Goal: Task Accomplishment & Management: Complete application form

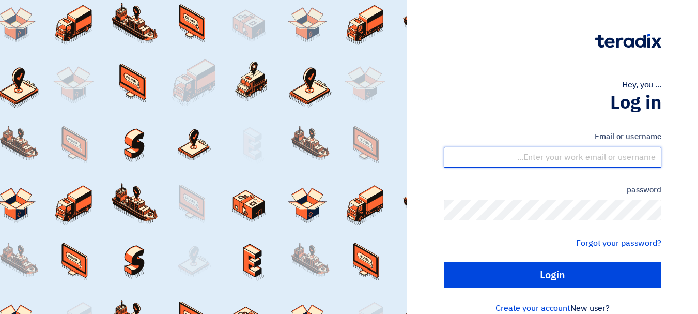
click at [574, 161] on input "text" at bounding box center [553, 157] width 218 height 21
type input "[EMAIL_ADDRESS][DOMAIN_NAME]"
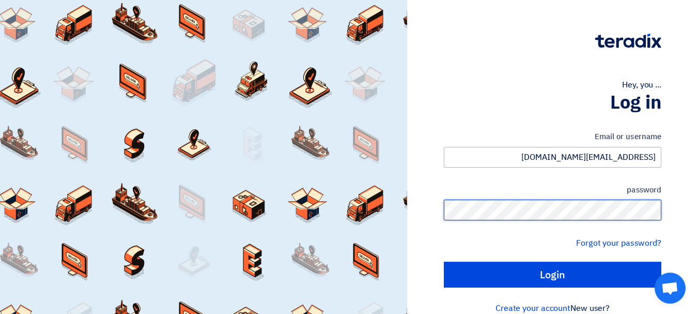
click at [444, 261] on input "Login" at bounding box center [553, 274] width 218 height 26
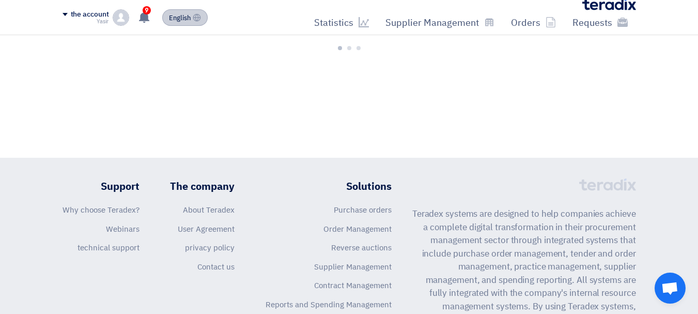
click at [175, 13] on font "English" at bounding box center [180, 18] width 22 height 10
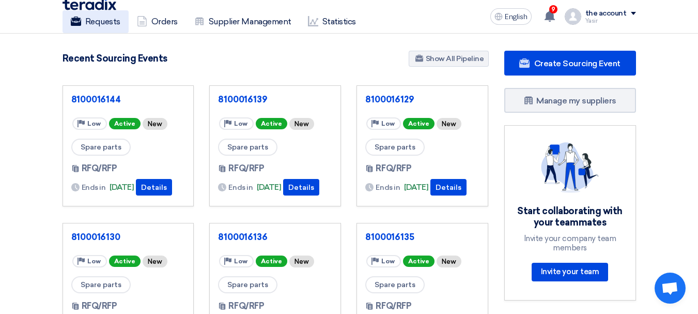
click at [124, 19] on link "Requests" at bounding box center [96, 21] width 66 height 23
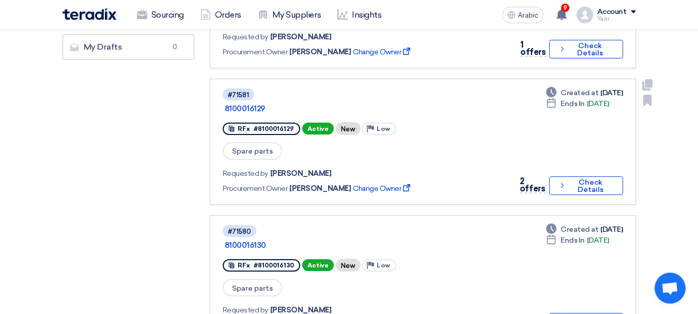
scroll to position [413, 0]
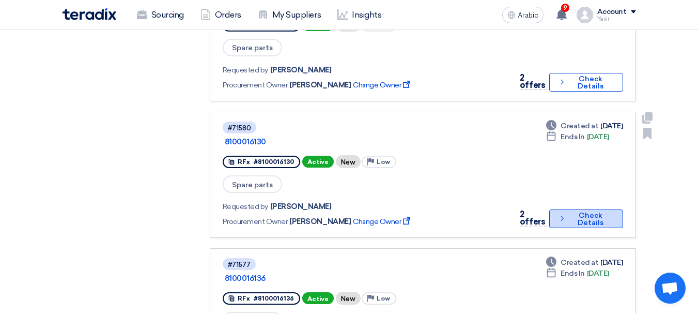
click at [584, 211] on font "Check Details" at bounding box center [591, 219] width 26 height 16
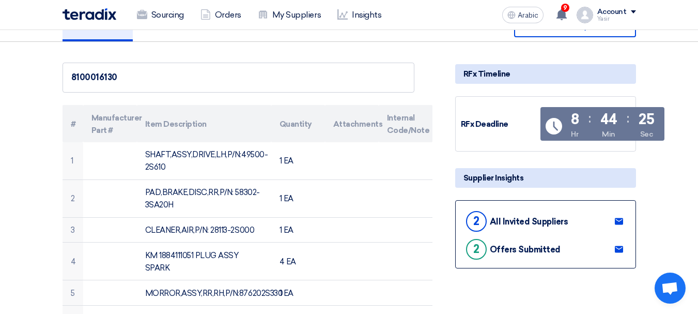
scroll to position [207, 0]
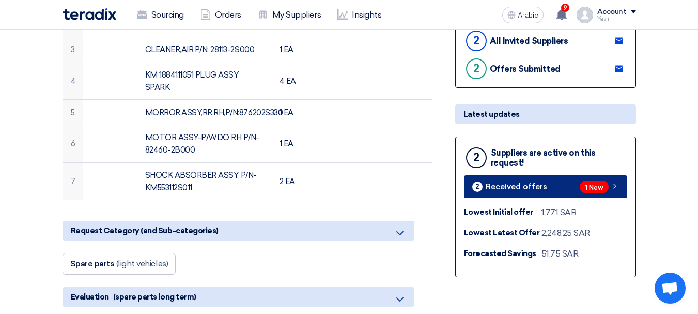
click at [598, 190] on font "1 New" at bounding box center [594, 187] width 19 height 8
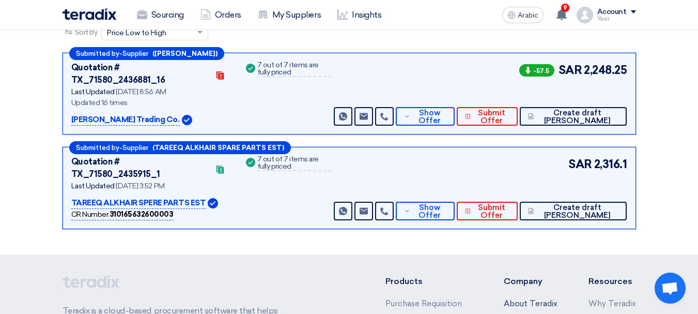
scroll to position [159, 0]
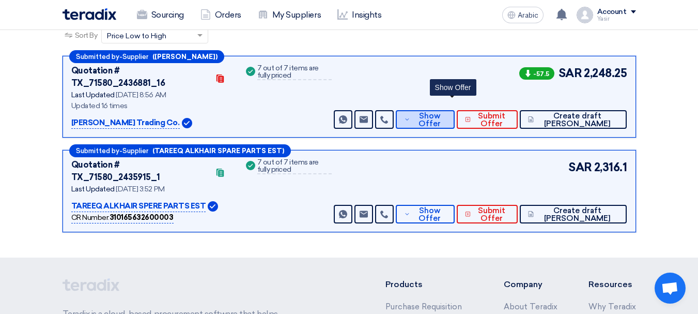
click at [446, 112] on span "Show Offer" at bounding box center [430, 120] width 34 height 16
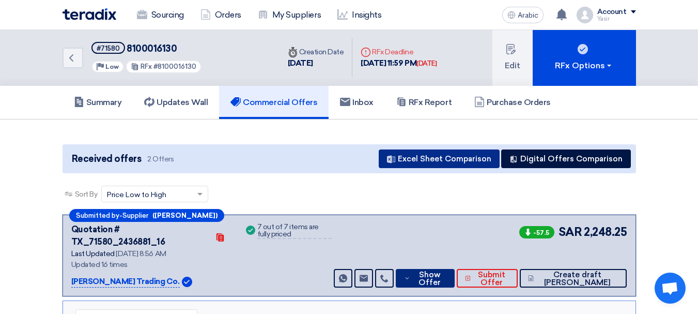
scroll to position [0, 0]
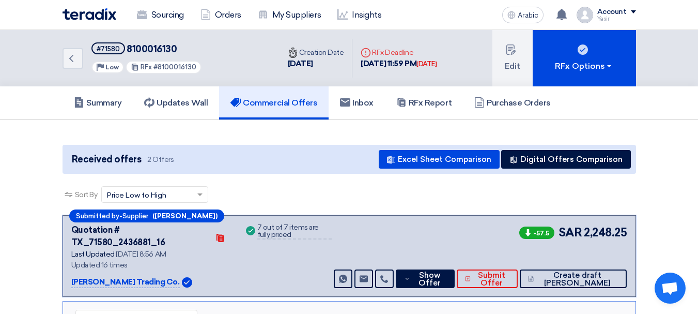
drag, startPoint x: 85, startPoint y: 60, endPoint x: 78, endPoint y: 59, distance: 7.8
click at [84, 60] on div "Back #71580 8100016130 Priority Low RFx #8100016130" at bounding box center [171, 58] width 217 height 56
click at [77, 59] on icon "Back" at bounding box center [71, 58] width 12 height 12
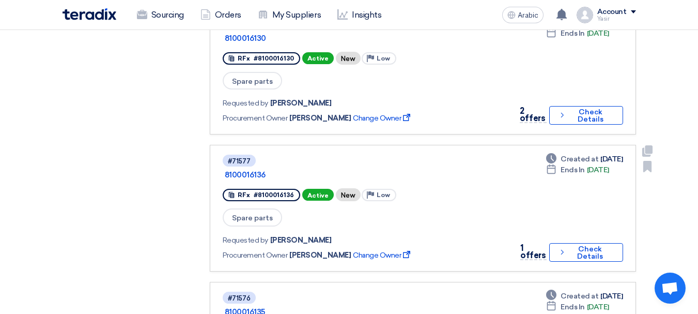
scroll to position [465, 0]
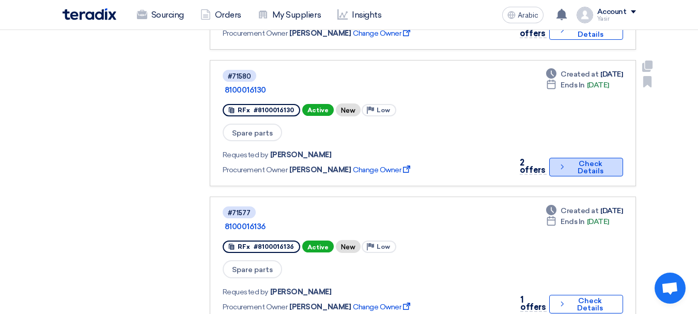
click at [582, 159] on font "Check Details" at bounding box center [591, 167] width 26 height 16
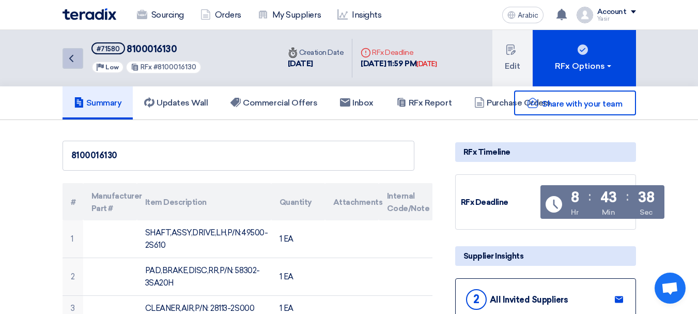
click at [72, 58] on icon "Back" at bounding box center [71, 58] width 12 height 12
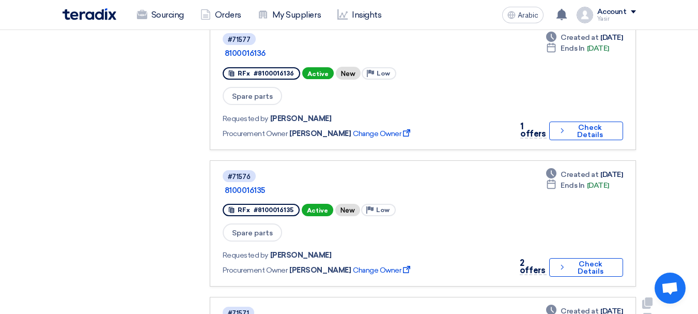
scroll to position [672, 0]
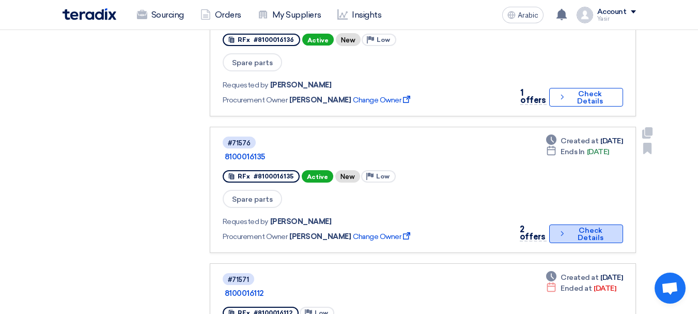
click at [592, 226] on font "Check Details" at bounding box center [591, 234] width 26 height 16
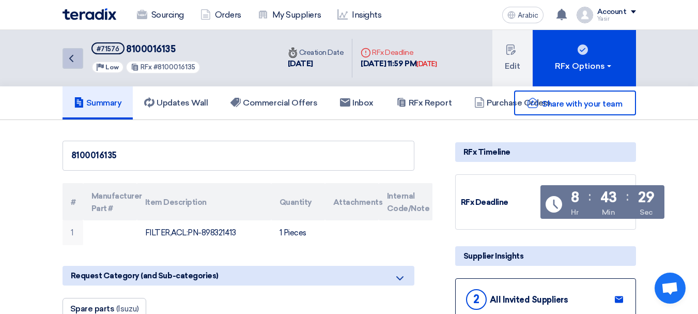
click at [71, 56] on icon "Back" at bounding box center [71, 58] width 12 height 12
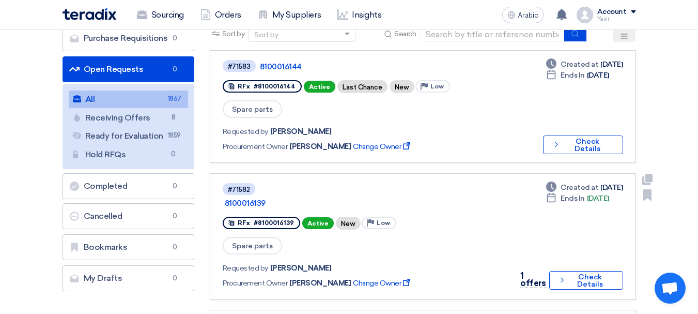
scroll to position [52, 0]
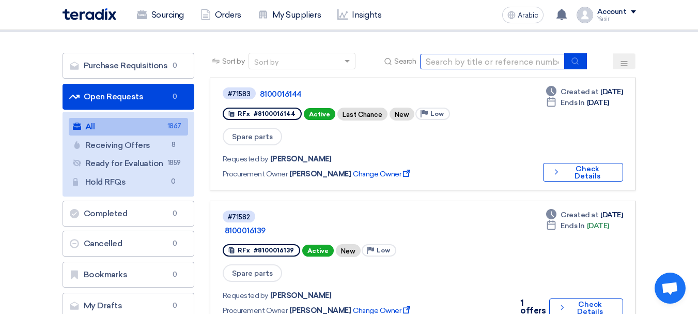
drag, startPoint x: 448, startPoint y: 60, endPoint x: 466, endPoint y: 77, distance: 24.1
click at [448, 60] on input at bounding box center [492, 62] width 145 height 16
type input "8100016115"
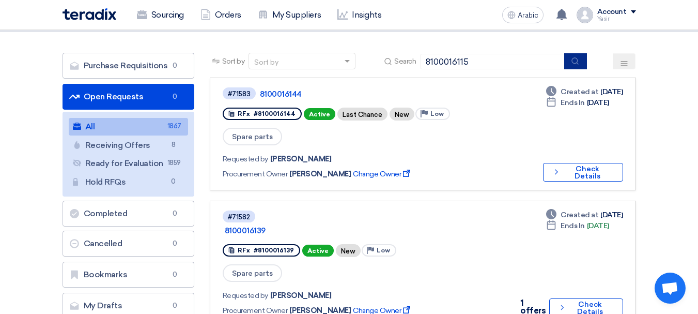
click at [580, 63] on button "submit" at bounding box center [575, 61] width 23 height 16
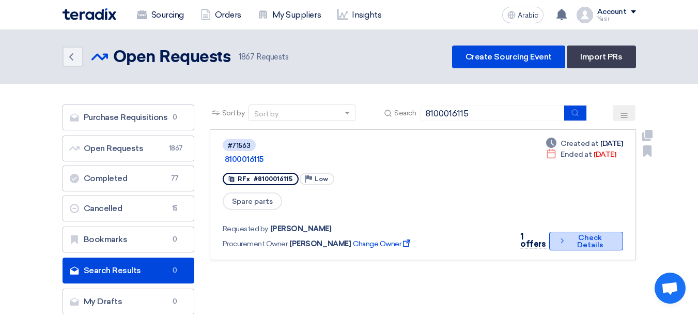
click at [585, 233] on font "Check Details" at bounding box center [590, 241] width 26 height 16
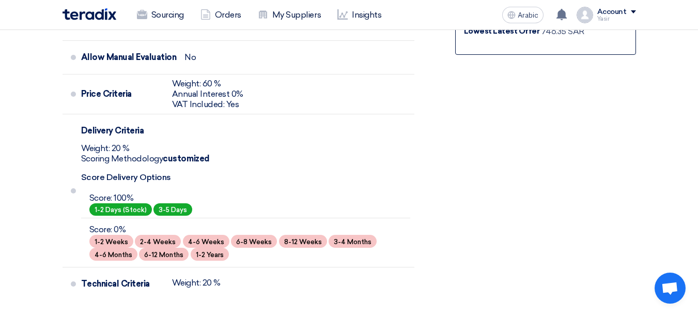
scroll to position [207, 0]
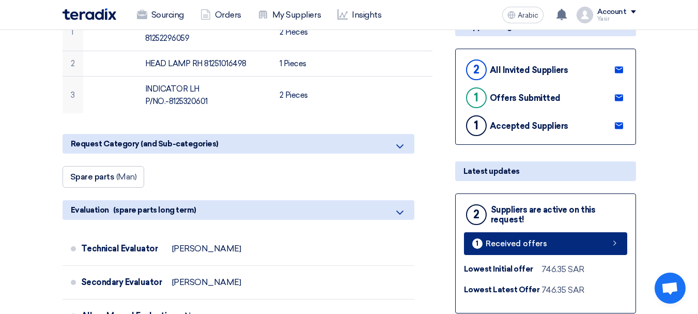
click at [615, 236] on link "1 Received offers" at bounding box center [545, 243] width 163 height 23
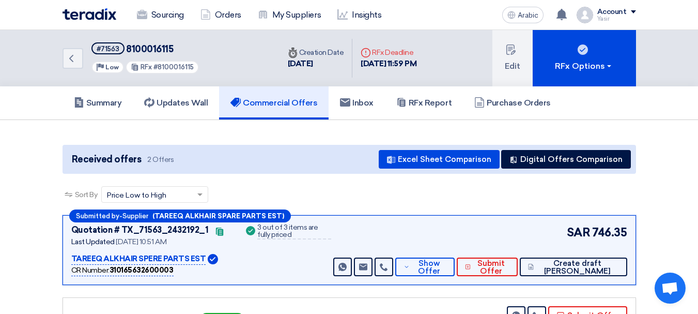
click at [60, 62] on div "Back #71563 8100016115 Priority Low RFx #8100016115 Time Creation Date 25 Sep, …" at bounding box center [349, 58] width 589 height 56
click at [66, 61] on icon "Back" at bounding box center [71, 58] width 12 height 12
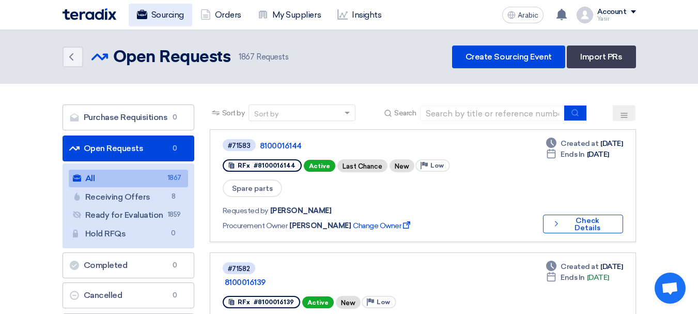
click at [168, 17] on font "Sourcing" at bounding box center [167, 15] width 33 height 10
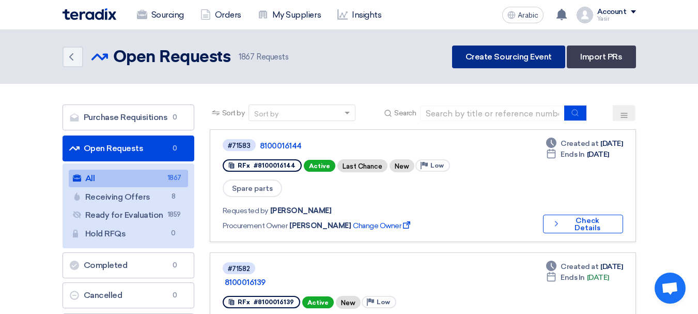
click at [495, 61] on link "Create Sourcing Event" at bounding box center [508, 56] width 113 height 23
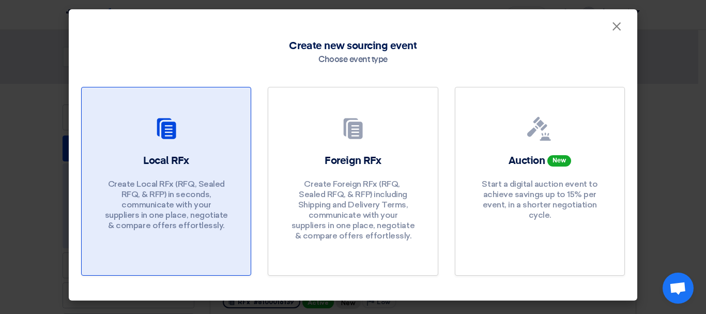
click at [231, 155] on div "Local RFx Create Local RFx (RFQ, ​​Sealed RFQ, & RFP) in seconds, communicate w…" at bounding box center [166, 194] width 144 height 82
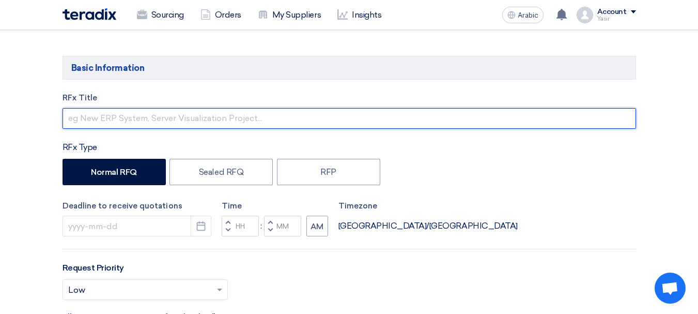
click at [175, 117] on input "text" at bounding box center [350, 118] width 574 height 21
paste input "8100016150"
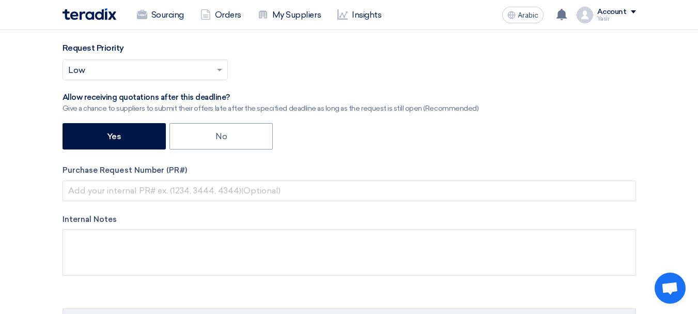
scroll to position [362, 0]
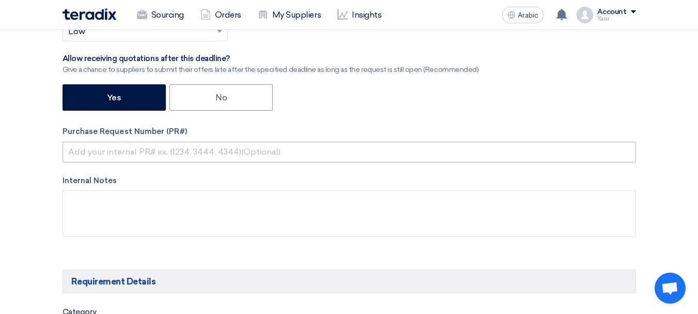
type input "8100016150"
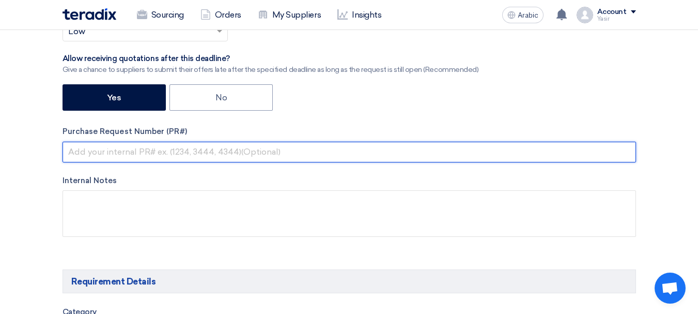
click at [194, 151] on input "text" at bounding box center [350, 152] width 574 height 21
paste input "8100016150"
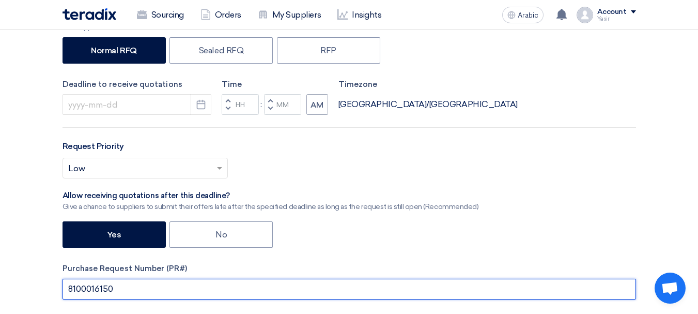
scroll to position [207, 0]
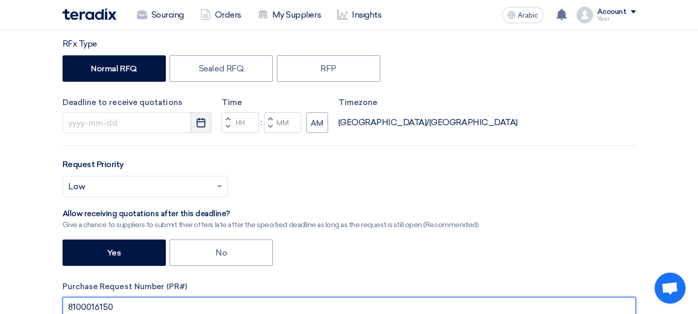
type input "8100016150"
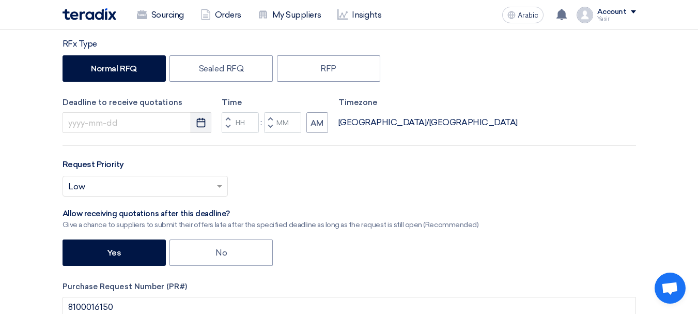
click at [195, 123] on button "Pick a date" at bounding box center [201, 122] width 21 height 21
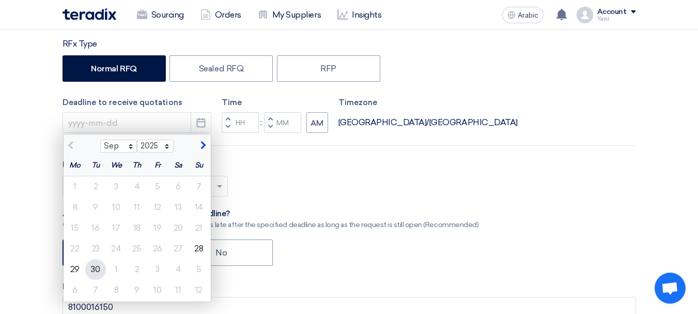
click at [88, 267] on div "30" at bounding box center [95, 269] width 21 height 21
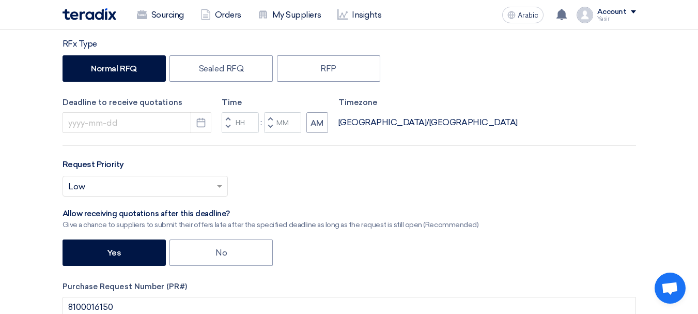
type input "9/30/2025"
click at [225, 125] on button "Decrement hours" at bounding box center [228, 126] width 12 height 13
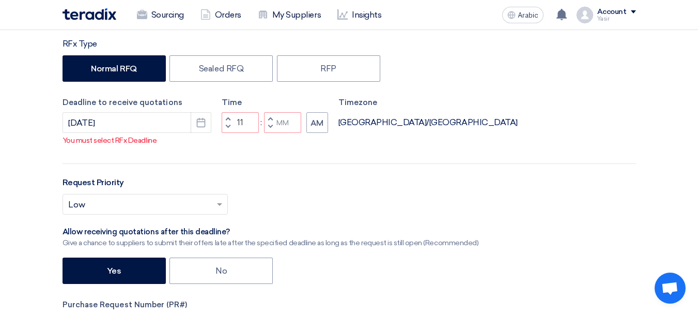
click at [269, 130] on span "button" at bounding box center [270, 127] width 4 height 6
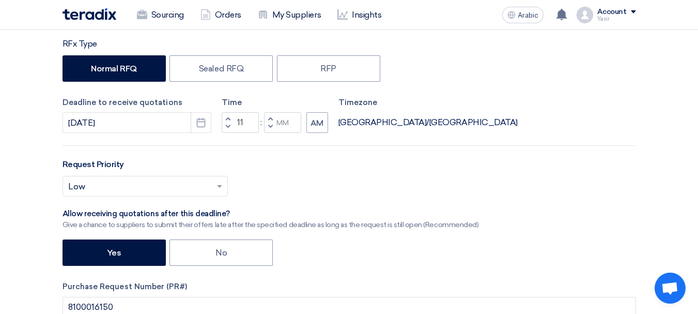
type input "10"
type input "59"
click at [226, 116] on span "button" at bounding box center [228, 118] width 4 height 6
type input "11"
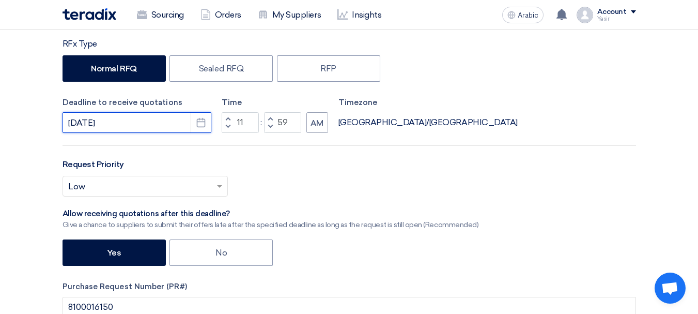
click at [124, 124] on input "9/30/2025" at bounding box center [137, 122] width 149 height 21
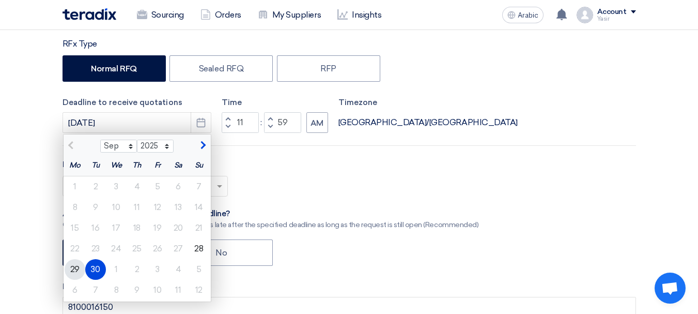
click at [78, 269] on font "29" at bounding box center [74, 269] width 9 height 10
type input "9/29/2025"
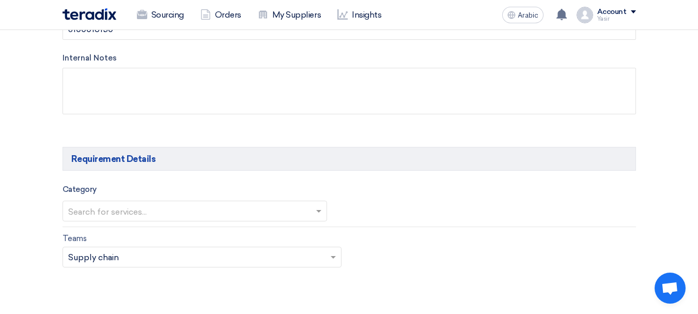
scroll to position [517, 0]
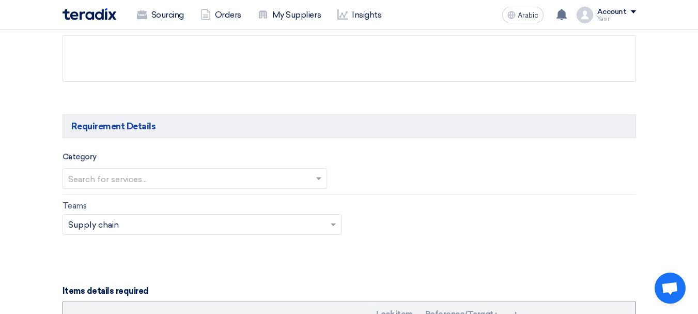
click at [142, 181] on input "text" at bounding box center [189, 179] width 243 height 17
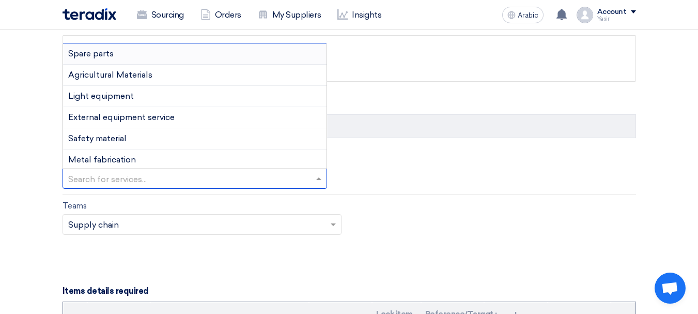
click at [103, 52] on font "Spare parts" at bounding box center [90, 54] width 45 height 10
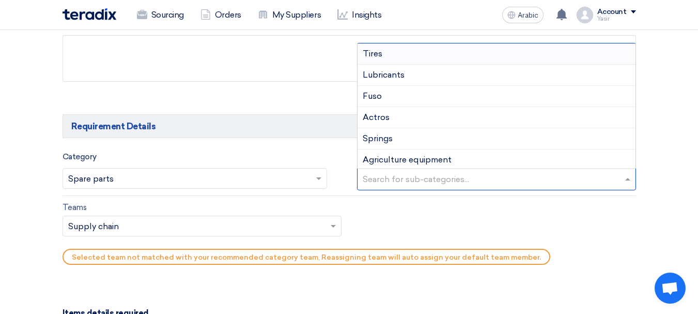
click at [468, 175] on input "text" at bounding box center [498, 180] width 270 height 17
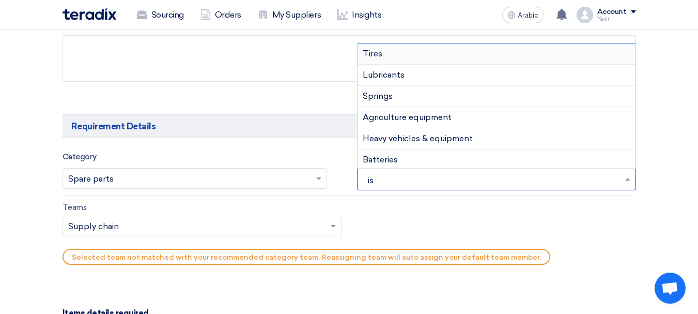
type input "isu"
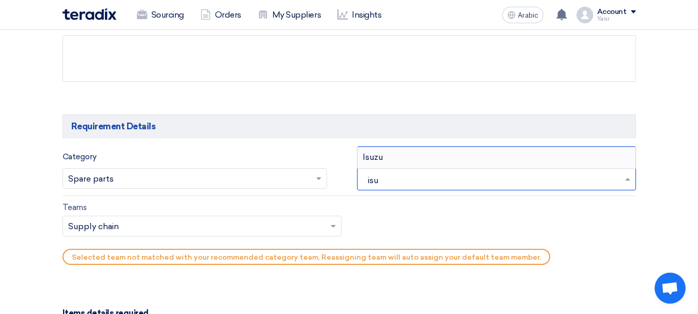
click at [398, 155] on div "Isuzu" at bounding box center [497, 157] width 278 height 21
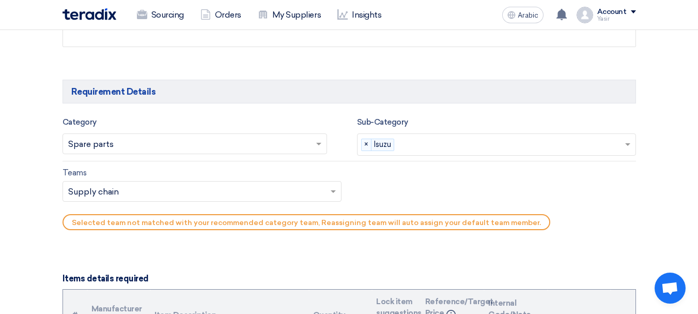
scroll to position [568, 0]
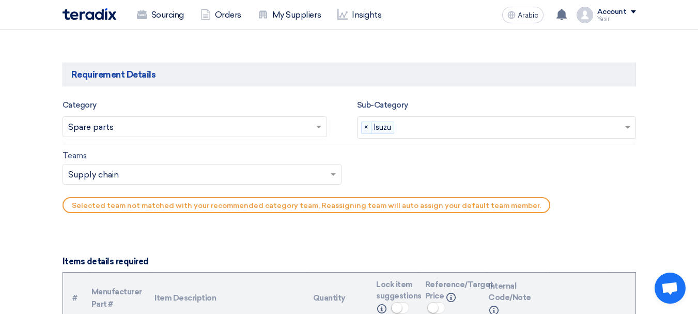
click at [143, 164] on div "Teams.. × Supply chain ×" at bounding box center [202, 174] width 279 height 21
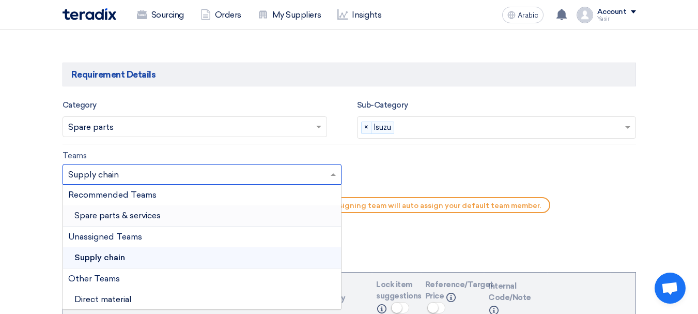
scroll to position [1, 0]
click at [123, 213] on font "Spare parts & services" at bounding box center [117, 214] width 86 height 10
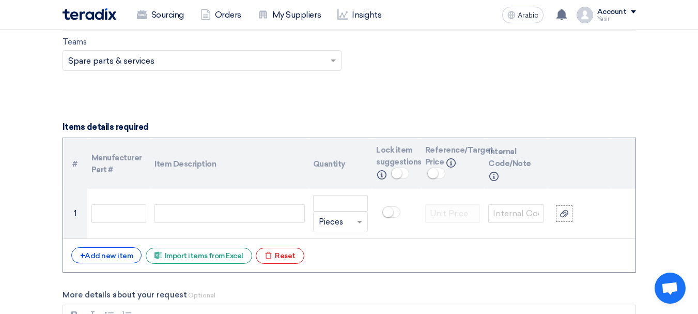
scroll to position [723, 0]
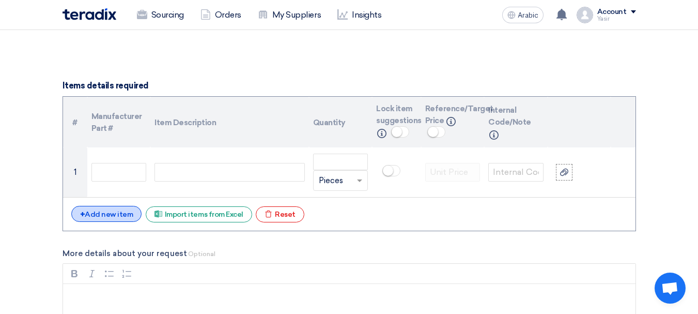
click at [109, 207] on div "+ Add new item" at bounding box center [106, 214] width 71 height 16
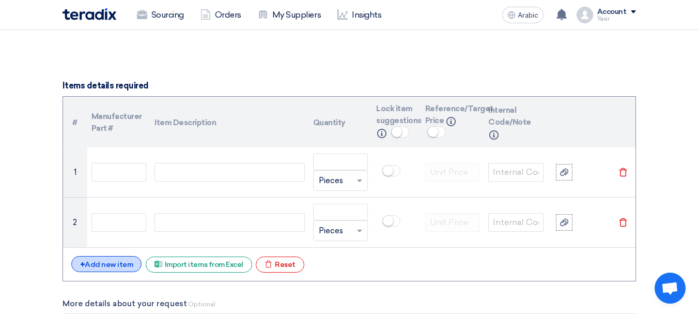
click at [102, 271] on div "+ Add new item" at bounding box center [106, 264] width 71 height 16
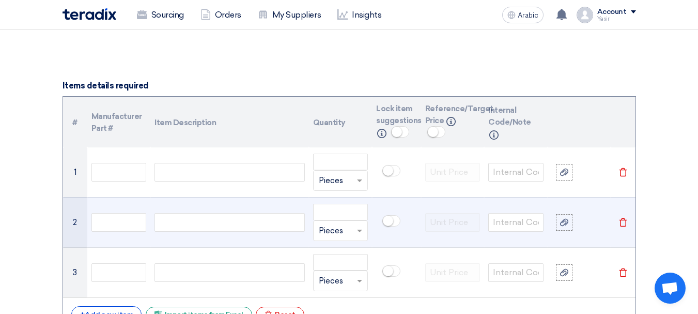
click at [197, 240] on td at bounding box center [229, 222] width 158 height 50
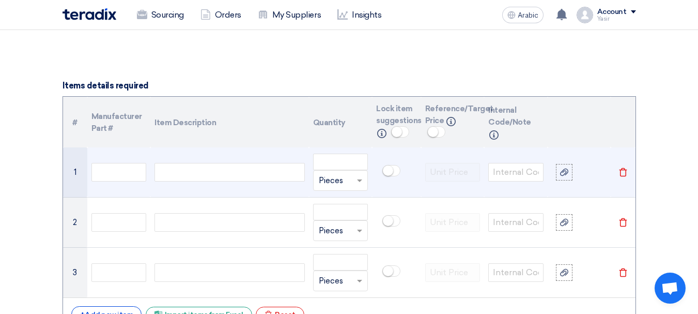
click at [207, 173] on div at bounding box center [230, 172] width 150 height 19
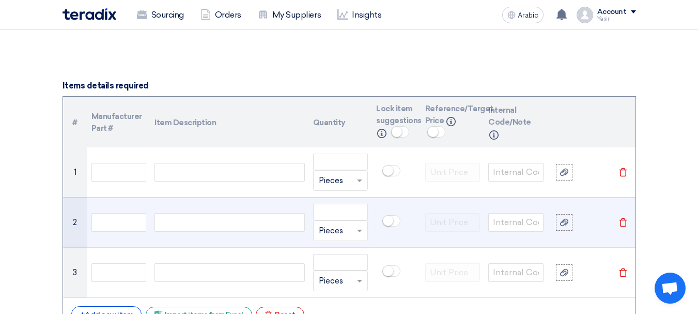
click at [194, 240] on td at bounding box center [229, 222] width 158 height 50
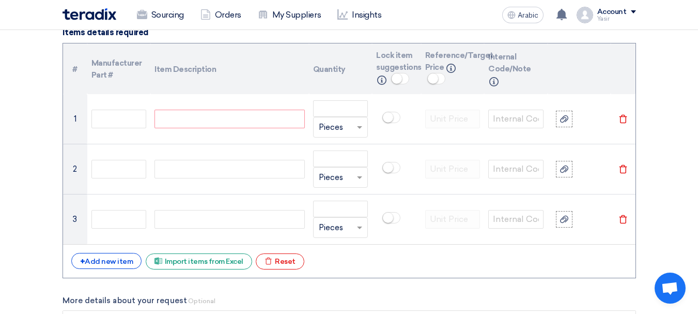
scroll to position [827, 0]
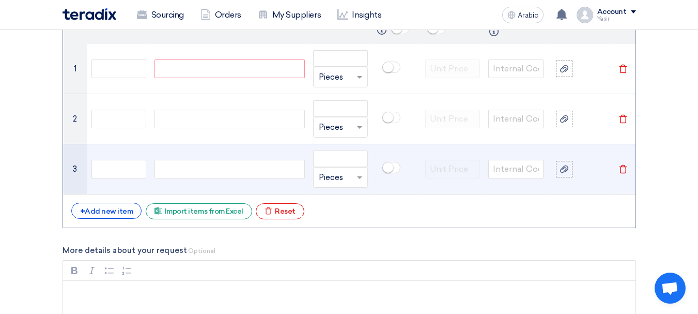
click at [201, 178] on td at bounding box center [229, 169] width 158 height 50
click at [193, 182] on td at bounding box center [229, 169] width 158 height 50
click at [172, 186] on td at bounding box center [229, 169] width 158 height 50
click at [165, 186] on td at bounding box center [229, 169] width 158 height 50
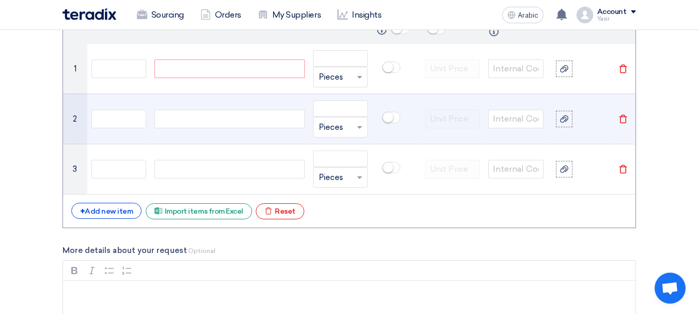
click at [183, 125] on div at bounding box center [230, 119] width 150 height 19
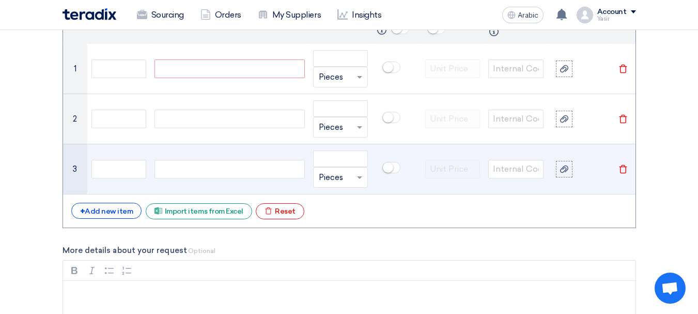
click at [182, 176] on div at bounding box center [230, 169] width 150 height 19
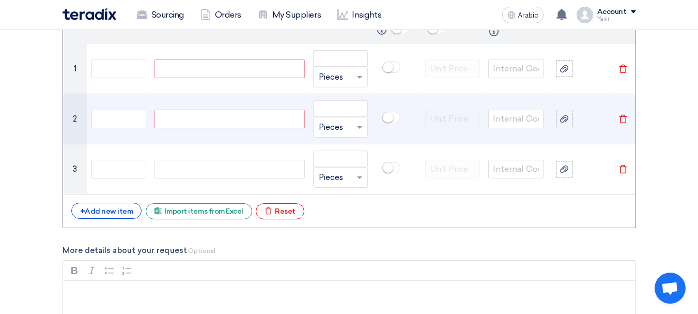
click at [189, 117] on div at bounding box center [230, 119] width 150 height 19
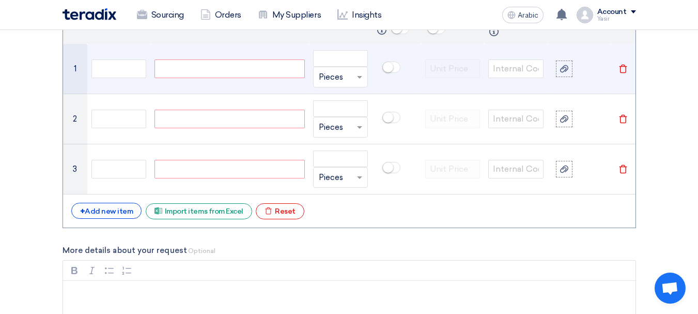
click at [215, 69] on div at bounding box center [230, 68] width 150 height 19
paste div
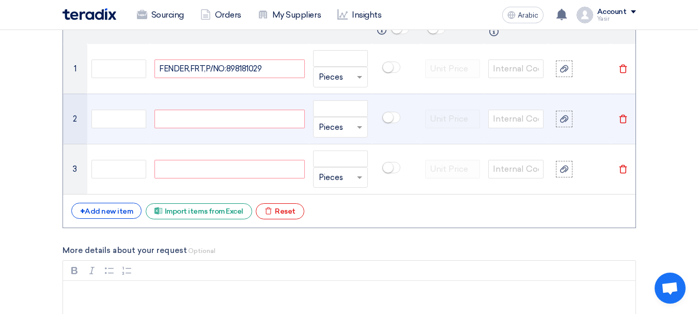
click at [203, 114] on div at bounding box center [230, 119] width 150 height 19
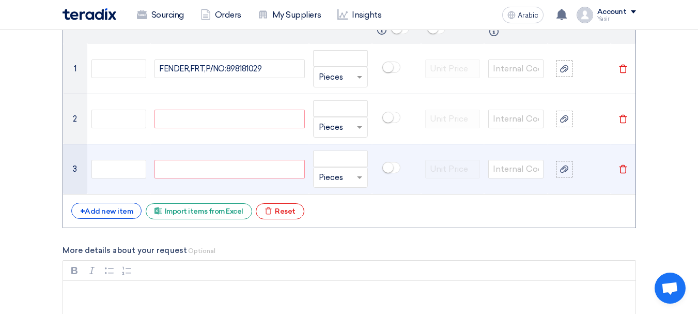
paste div
click at [210, 165] on div at bounding box center [230, 169] width 150 height 19
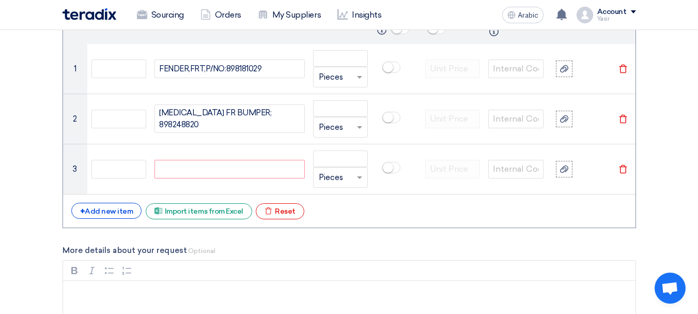
paste div
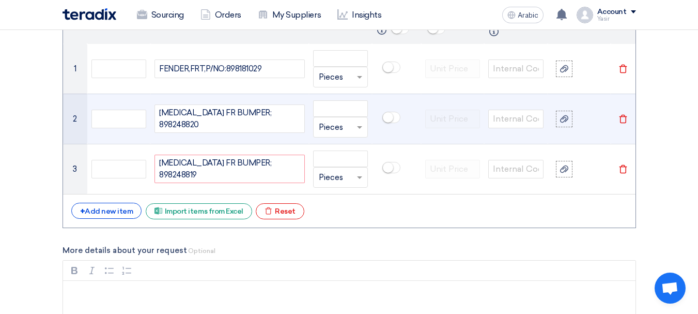
click at [287, 119] on div "RETAINER FR BUMPER; 898248820" at bounding box center [230, 118] width 150 height 28
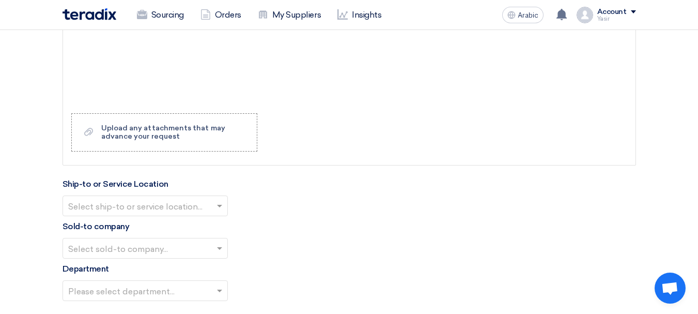
scroll to position [1189, 0]
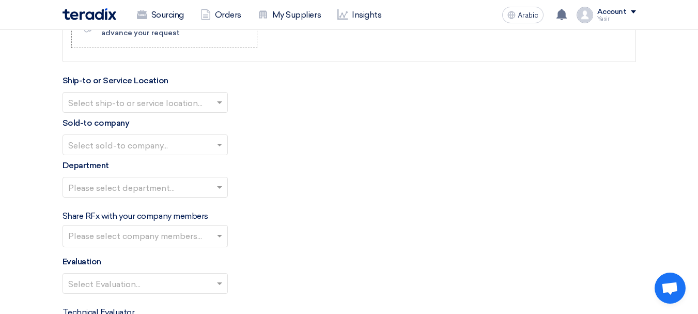
click at [166, 99] on input "text" at bounding box center [140, 103] width 144 height 17
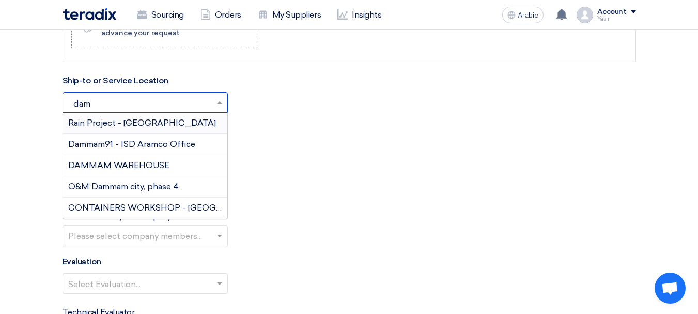
type input "damm"
click at [138, 164] on font "DAMMAM WAREHOUSE" at bounding box center [118, 165] width 101 height 10
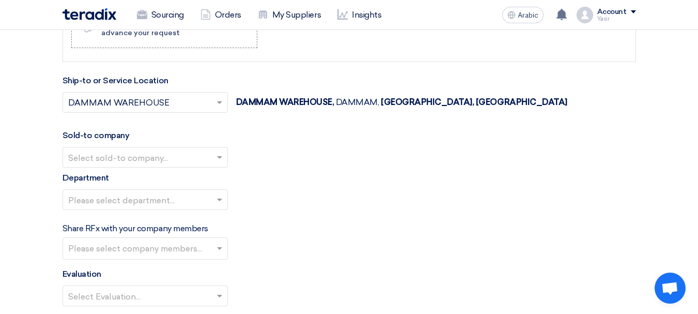
click at [134, 156] on input "text" at bounding box center [140, 157] width 144 height 17
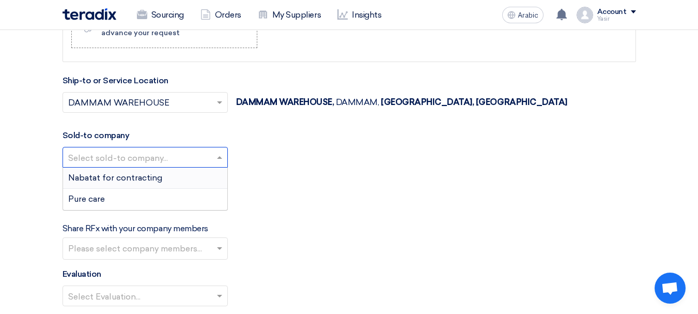
click at [132, 181] on font "Nabatat for contracting" at bounding box center [115, 178] width 94 height 10
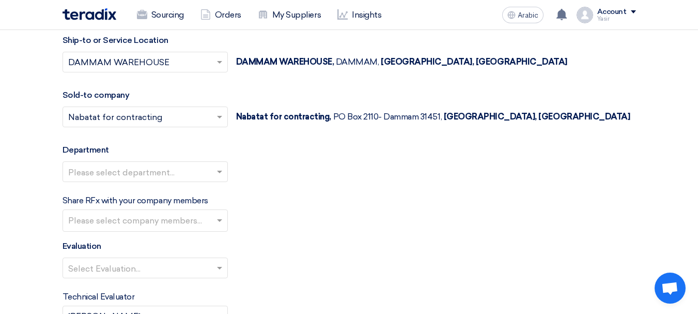
scroll to position [1240, 0]
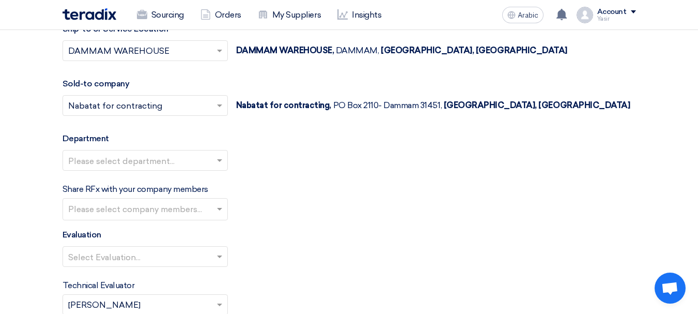
click at [171, 161] on input "text" at bounding box center [140, 160] width 144 height 17
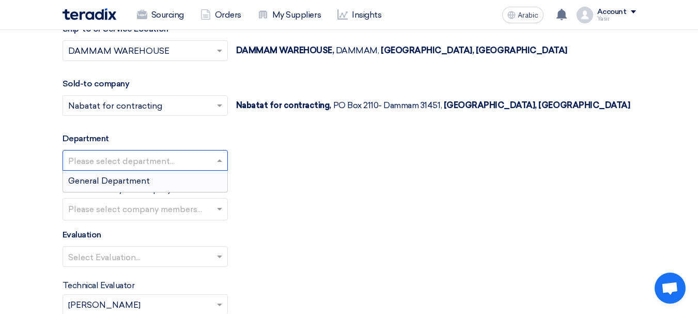
click at [132, 181] on font "General Department" at bounding box center [109, 181] width 82 height 10
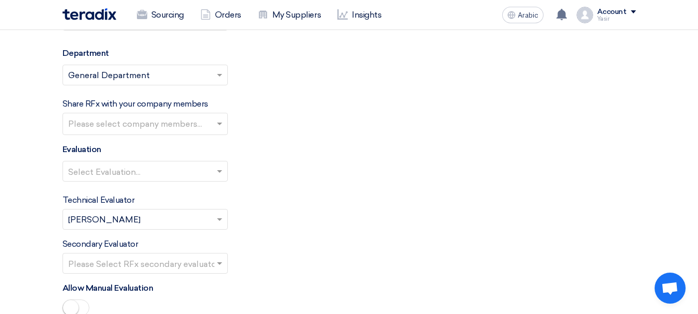
scroll to position [1344, 0]
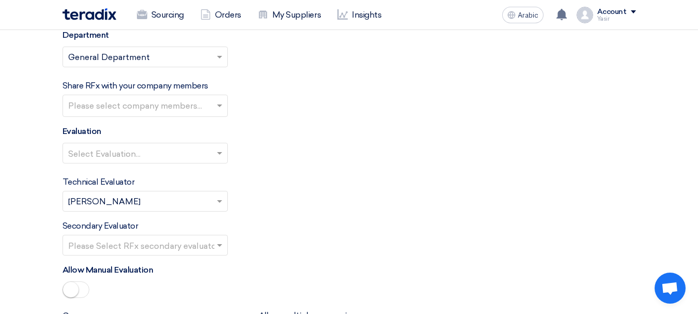
click at [145, 160] on input "text" at bounding box center [140, 153] width 144 height 17
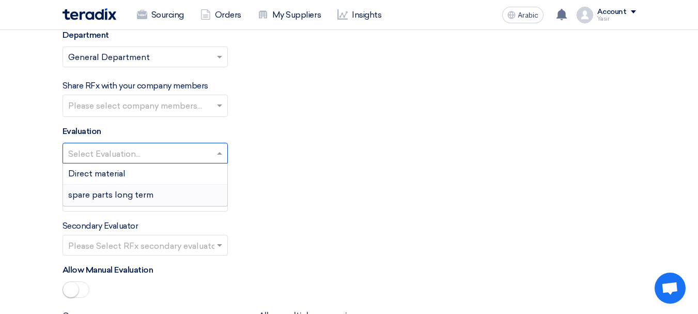
click at [95, 197] on font "spare parts long term" at bounding box center [110, 195] width 85 height 10
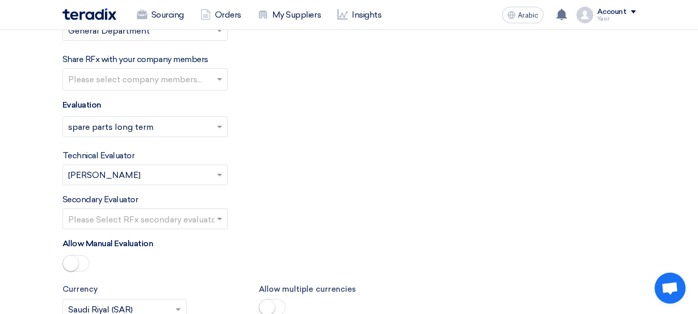
scroll to position [1395, 0]
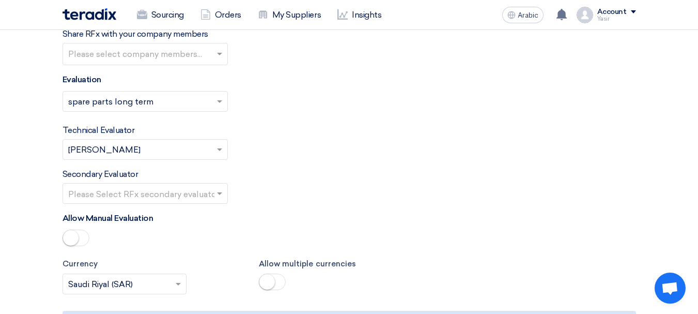
click at [151, 196] on input "text" at bounding box center [140, 194] width 144 height 17
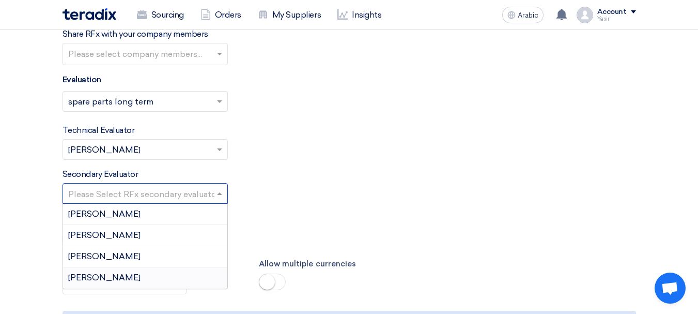
click at [102, 279] on div "[PERSON_NAME]" at bounding box center [145, 277] width 164 height 21
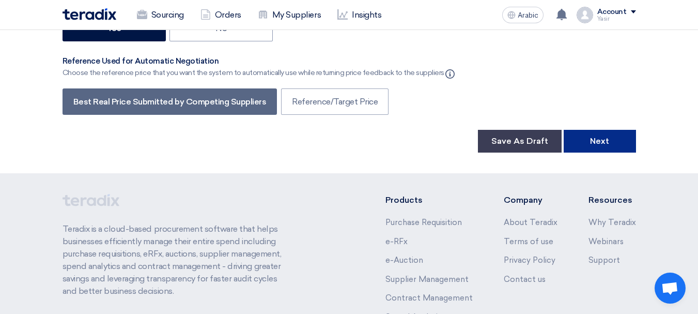
click at [633, 147] on button "Next" at bounding box center [600, 141] width 72 height 23
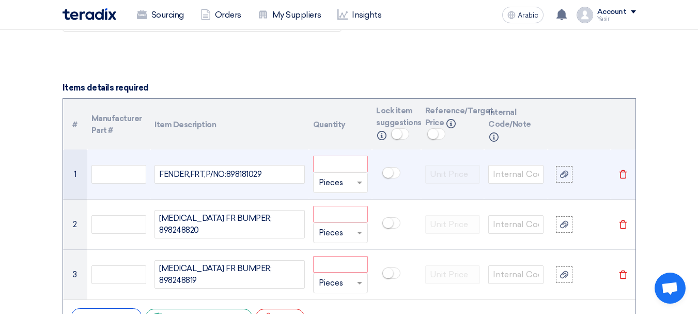
scroll to position [775, 0]
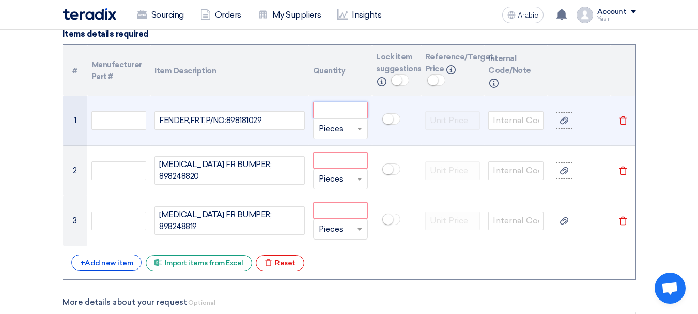
click at [315, 116] on input "number" at bounding box center [340, 110] width 55 height 17
type input "2"
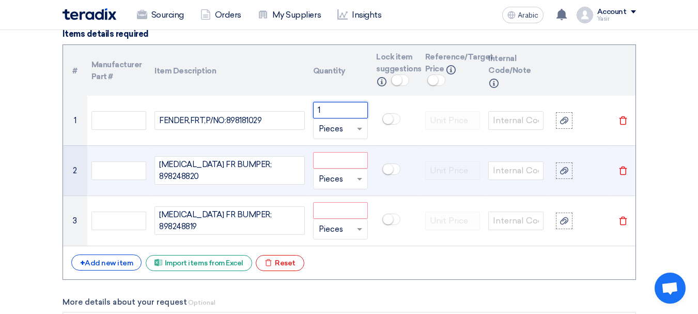
type input "1"
click at [334, 156] on input "number" at bounding box center [340, 160] width 55 height 17
paste input "1"
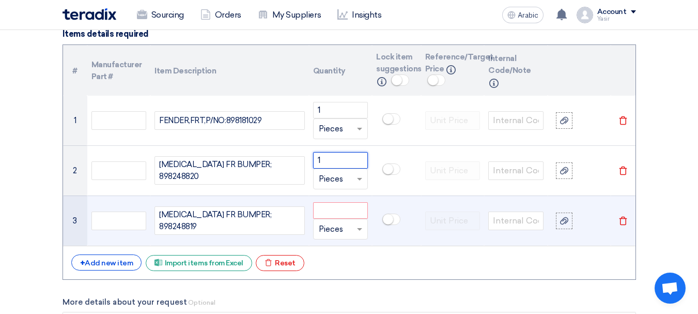
type input "1"
click at [320, 202] on input "number" at bounding box center [340, 210] width 55 height 17
paste input "1"
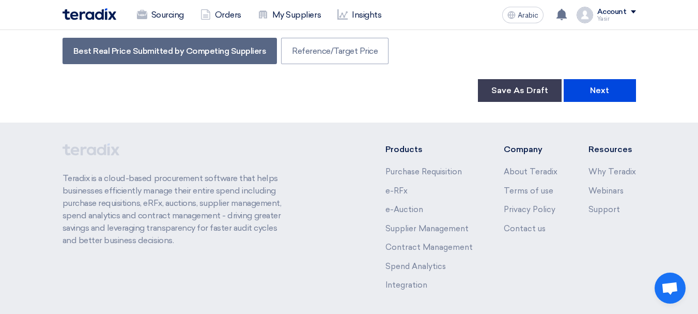
scroll to position [1912, 0]
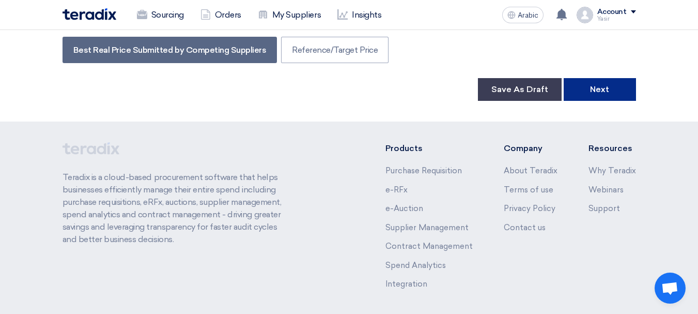
type input "1"
click at [603, 95] on button "Next" at bounding box center [600, 89] width 72 height 23
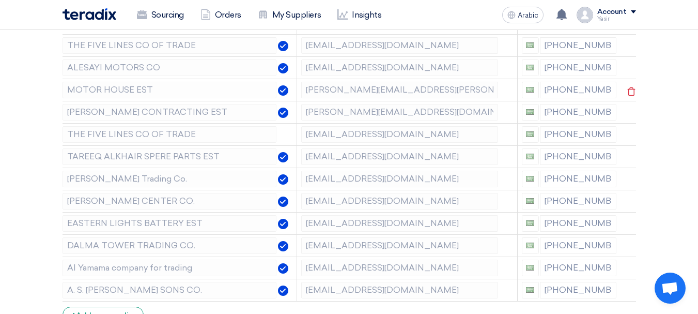
scroll to position [207, 0]
click at [633, 47] on use at bounding box center [632, 46] width 8 height 9
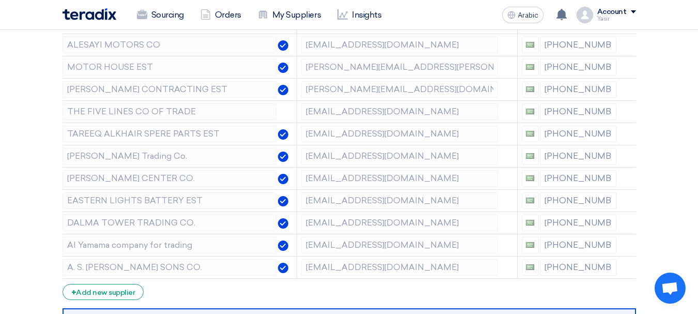
click at [0, 0] on use at bounding box center [0, 0] width 0 height 0
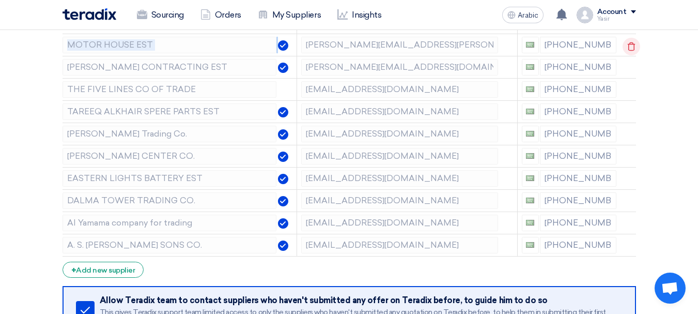
click at [633, 47] on use at bounding box center [632, 46] width 8 height 9
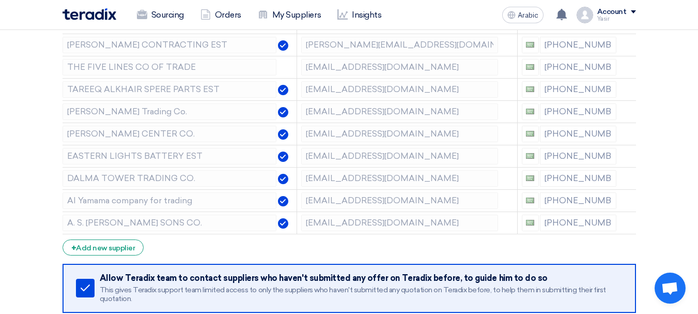
click at [0, 0] on use at bounding box center [0, 0] width 0 height 0
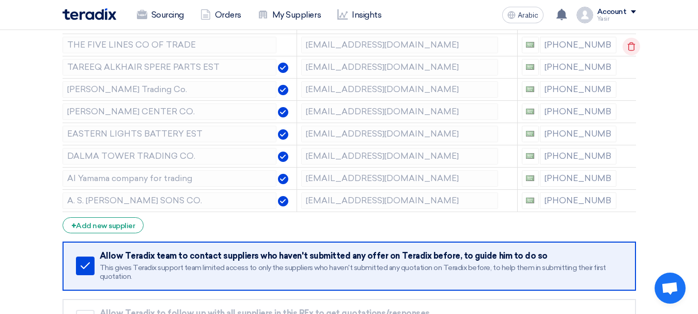
click at [633, 47] on use at bounding box center [632, 46] width 8 height 9
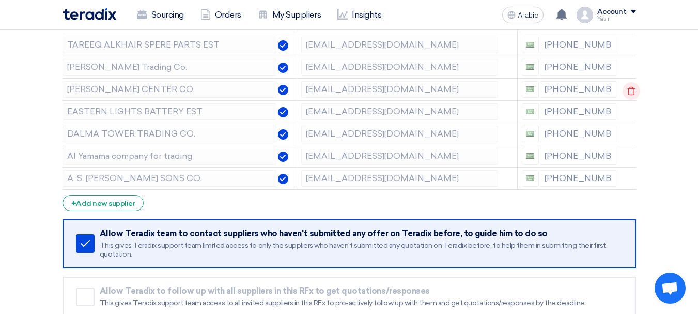
click at [629, 91] on icon at bounding box center [632, 91] width 18 height 18
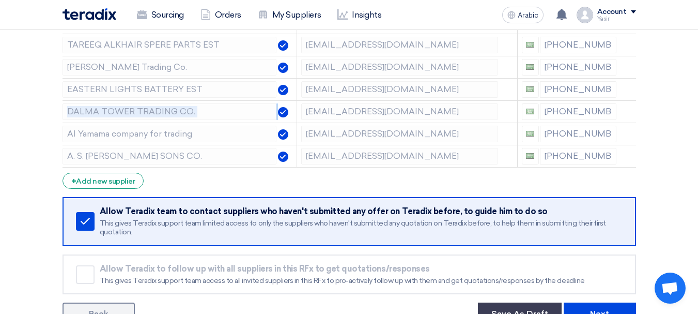
click at [0, 0] on icon at bounding box center [0, 0] width 0 height 0
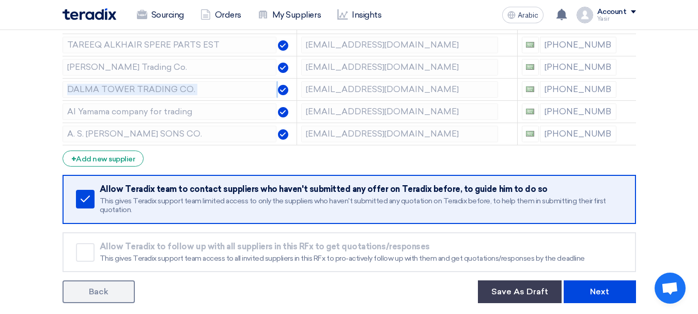
click at [0, 0] on icon at bounding box center [0, 0] width 0 height 0
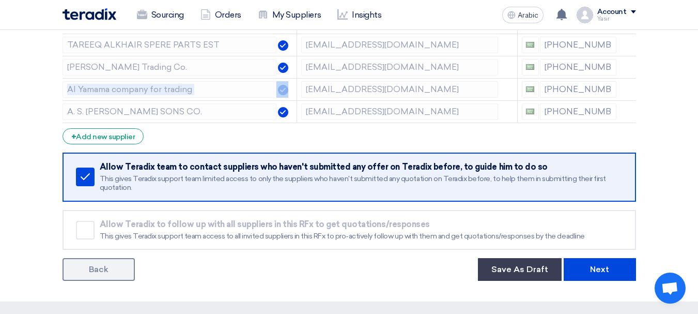
click at [0, 0] on icon at bounding box center [0, 0] width 0 height 0
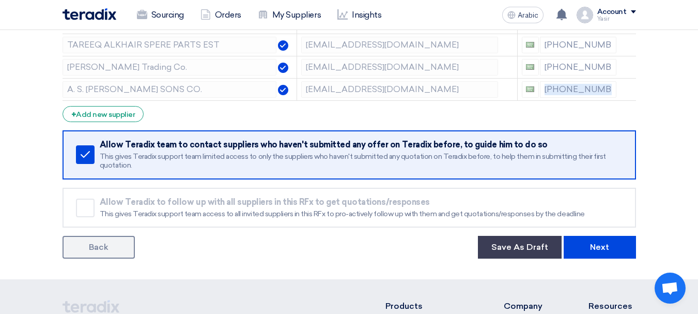
click at [0, 0] on icon at bounding box center [0, 0] width 0 height 0
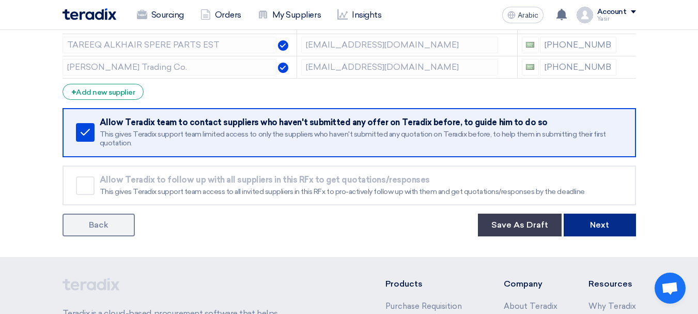
click at [606, 225] on font "Next" at bounding box center [599, 225] width 19 height 10
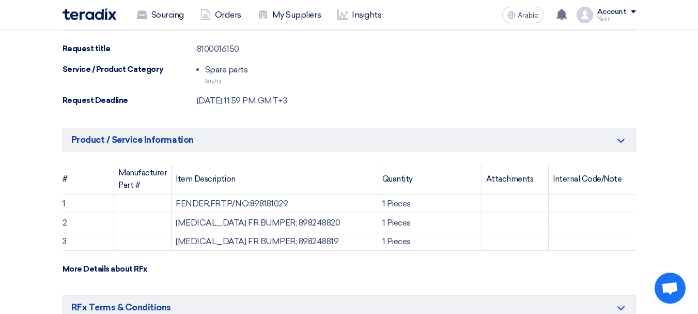
scroll to position [52, 0]
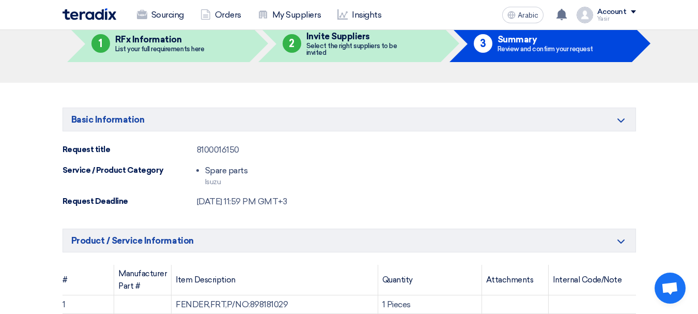
click at [219, 153] on font "8100016150" at bounding box center [218, 150] width 42 height 10
copy font "8100016150"
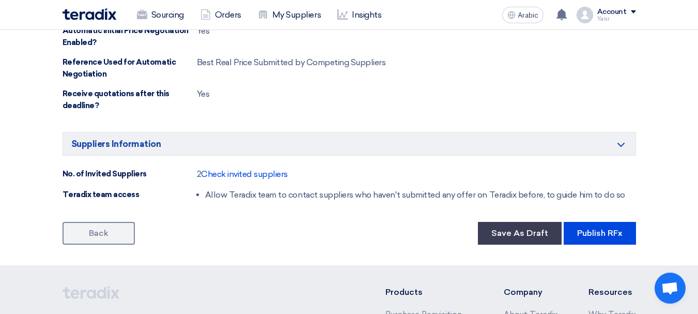
scroll to position [672, 0]
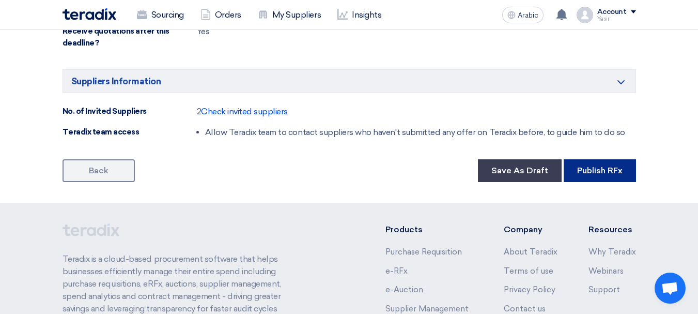
click at [592, 177] on button "Publish RFx" at bounding box center [600, 170] width 72 height 23
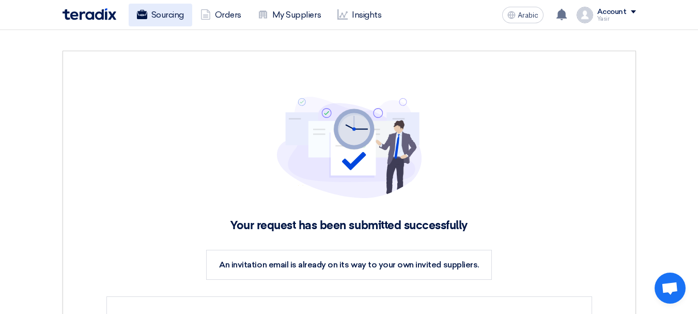
click at [158, 17] on font "Sourcing" at bounding box center [167, 15] width 33 height 10
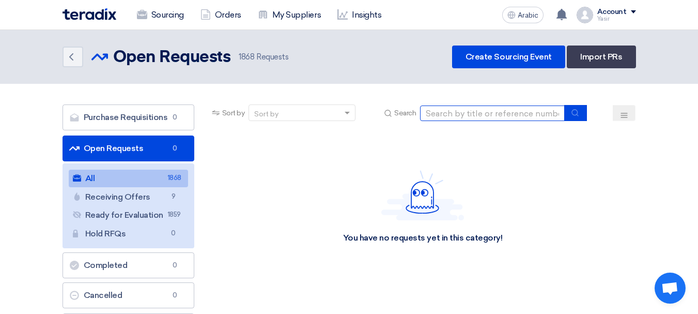
click at [437, 107] on input at bounding box center [492, 113] width 145 height 16
paste input "8100016147"
type input "8100016147"
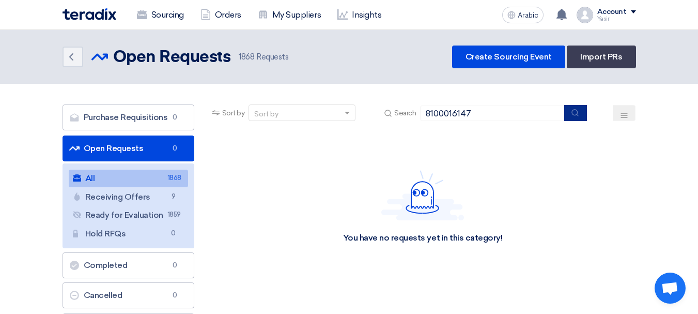
click at [569, 116] on button "submit" at bounding box center [575, 113] width 23 height 16
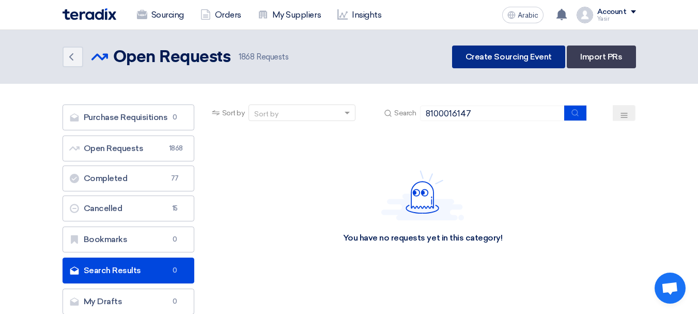
click at [509, 60] on font "Create Sourcing Event" at bounding box center [509, 57] width 86 height 10
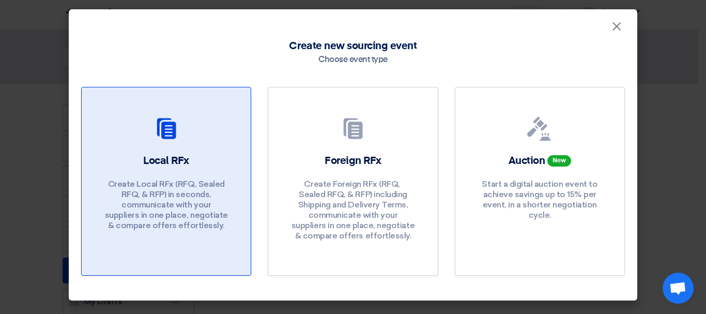
click at [160, 178] on div "Local RFx Create Local RFx (RFQ, ​​Sealed RFQ, & RFP) in seconds, communicate w…" at bounding box center [166, 194] width 144 height 82
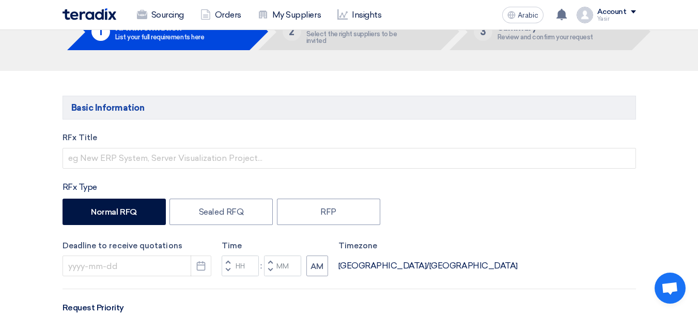
scroll to position [103, 0]
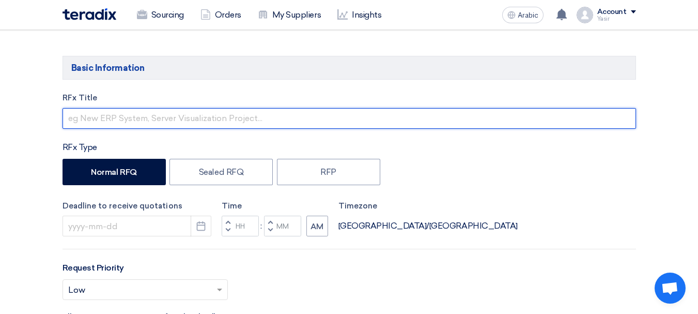
click at [165, 122] on input "text" at bounding box center [350, 118] width 574 height 21
type input "V"
paste input "8100016147"
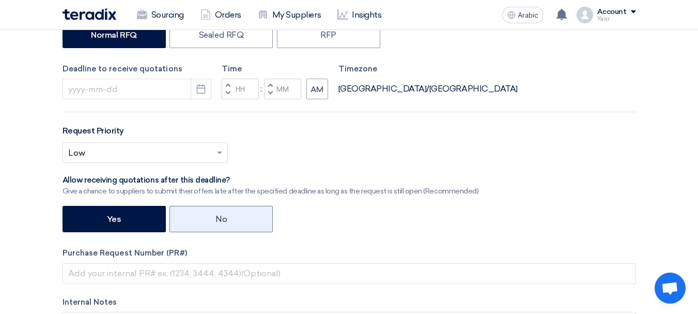
scroll to position [258, 0]
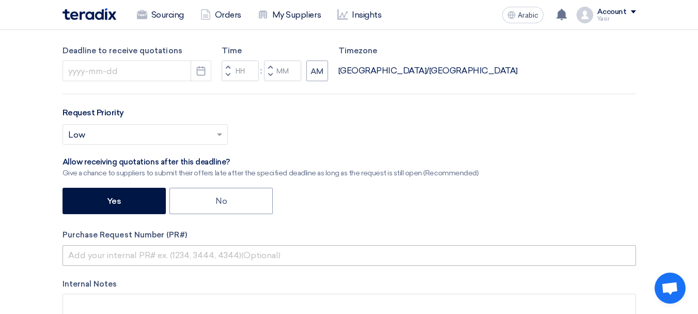
type input "8100016147"
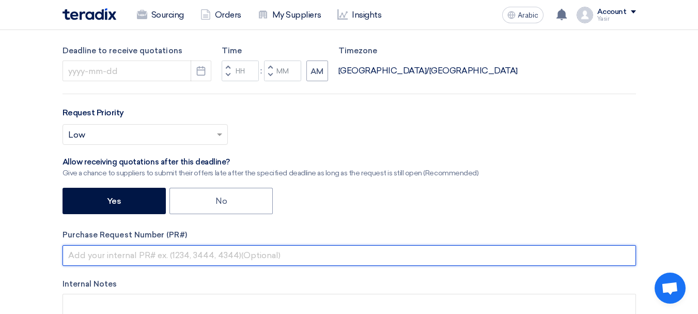
click at [140, 260] on input "text" at bounding box center [350, 255] width 574 height 21
paste input "8100016147"
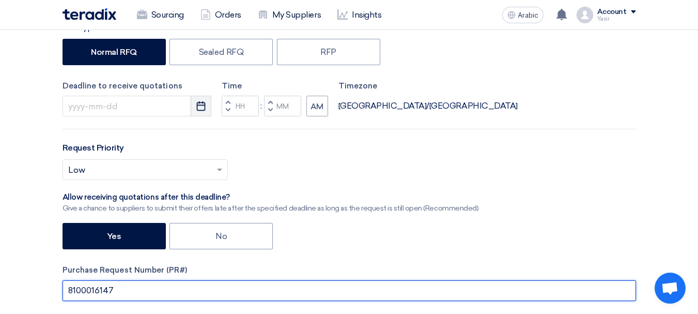
scroll to position [207, 0]
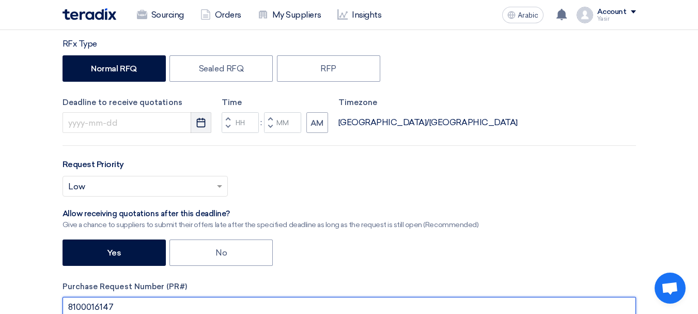
type input "8100016147"
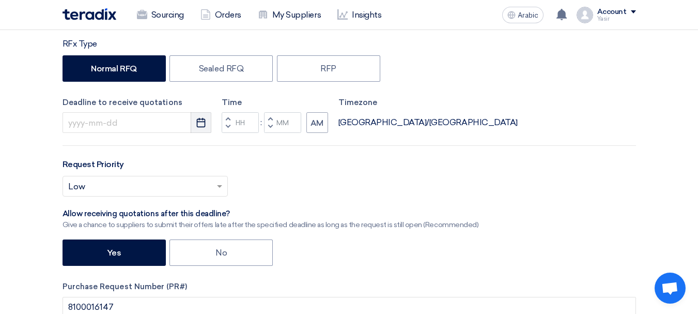
click at [195, 125] on button "Pick a date" at bounding box center [201, 122] width 21 height 21
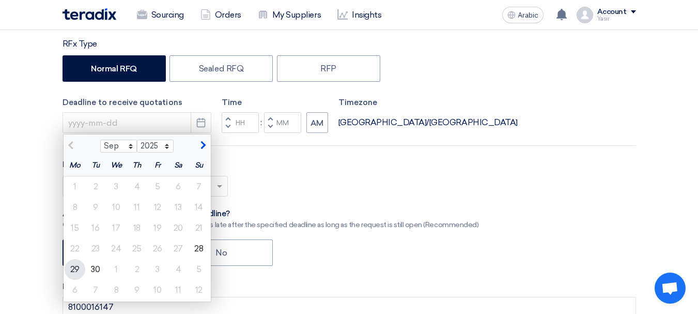
click at [80, 271] on div "29" at bounding box center [75, 269] width 21 height 21
type input "9/29/2025"
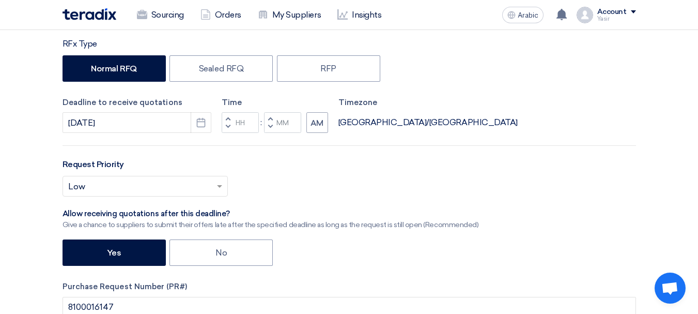
click at [232, 125] on button "Decrement hours" at bounding box center [228, 126] width 12 height 13
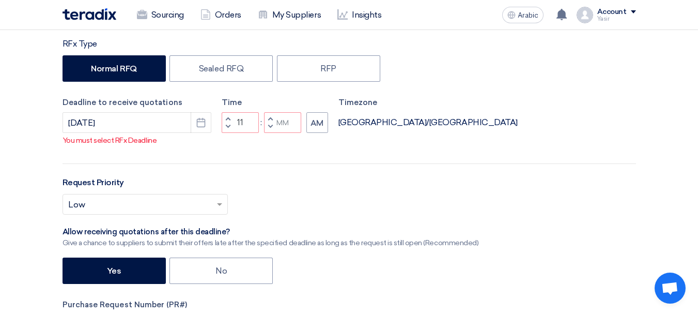
click at [226, 121] on span "button" at bounding box center [228, 118] width 4 height 6
click at [275, 133] on button "Decrement minutes" at bounding box center [270, 126] width 12 height 13
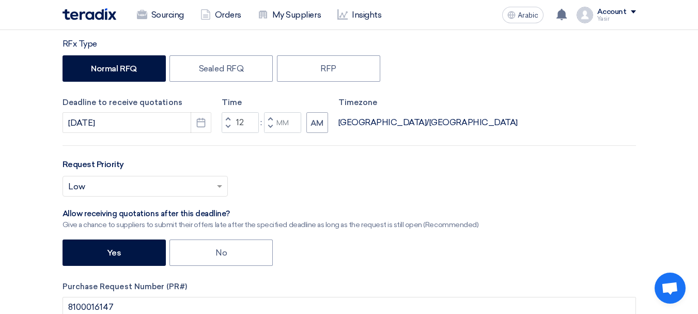
type input "11"
type input "59"
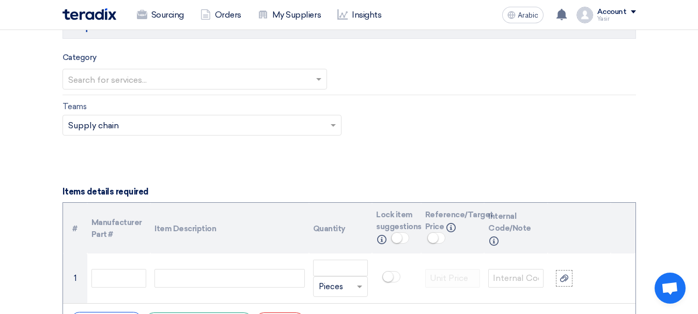
scroll to position [620, 0]
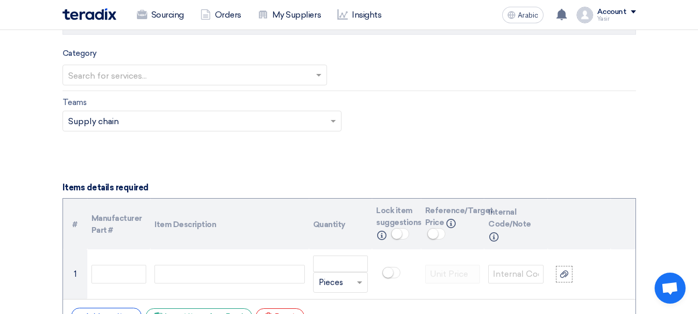
click at [132, 63] on div "Category Search for services..." at bounding box center [195, 66] width 265 height 38
click at [127, 69] on input "text" at bounding box center [189, 75] width 243 height 17
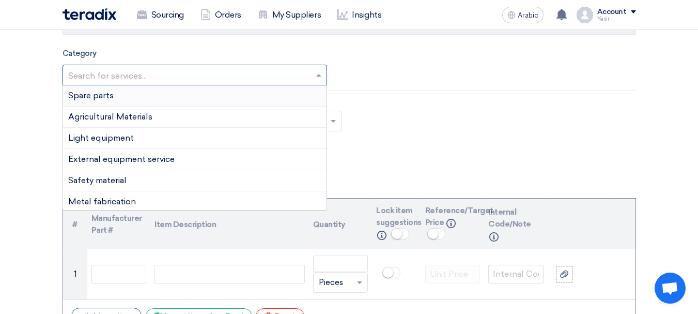
click at [101, 97] on font "Spare parts" at bounding box center [90, 95] width 45 height 10
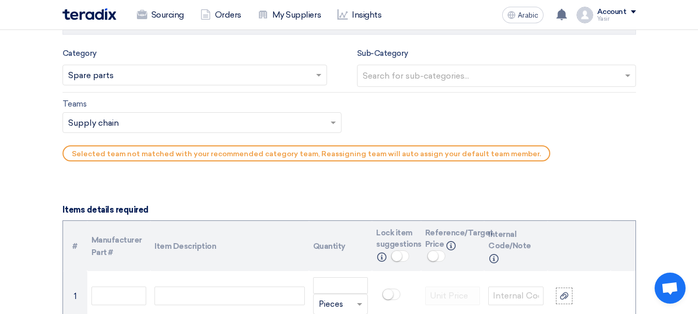
click at [488, 74] on input "text" at bounding box center [498, 76] width 270 height 17
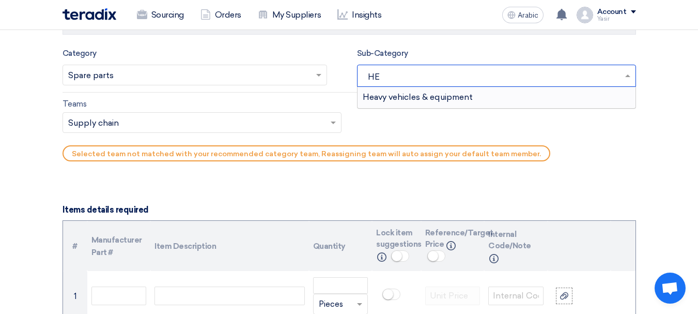
type input "HEA"
click at [454, 95] on font "Heavy vehicles & equipment" at bounding box center [418, 97] width 110 height 10
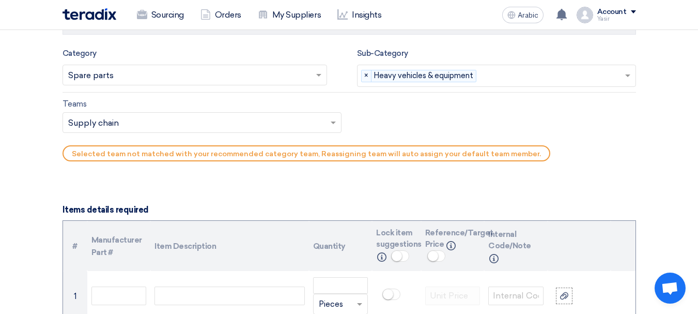
click at [112, 125] on input "text" at bounding box center [196, 123] width 257 height 17
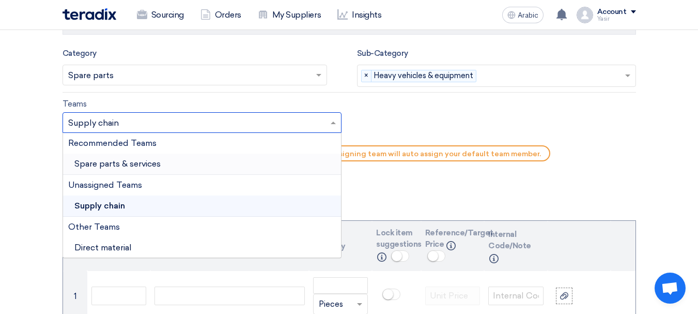
click at [120, 166] on font "Spare parts & services" at bounding box center [117, 164] width 86 height 10
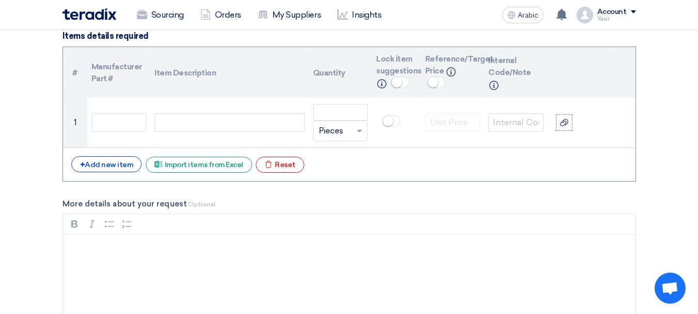
scroll to position [775, 0]
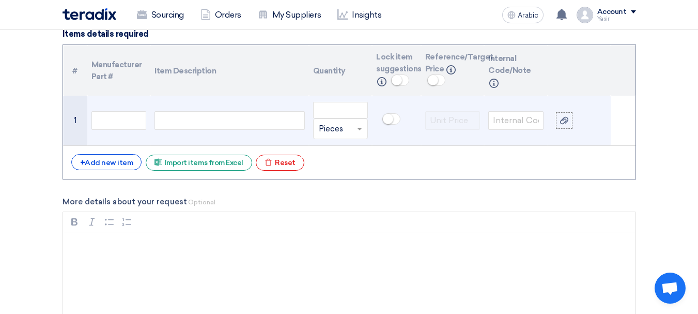
click at [163, 128] on div at bounding box center [230, 120] width 150 height 19
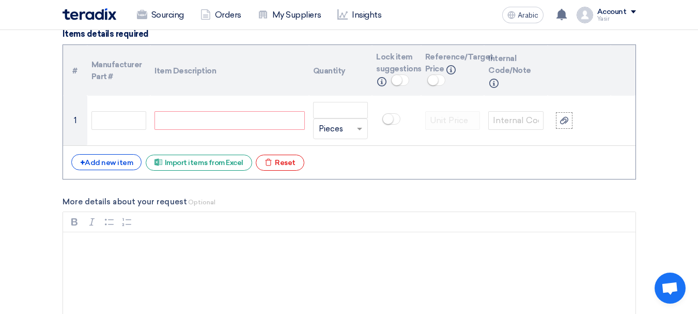
paste div
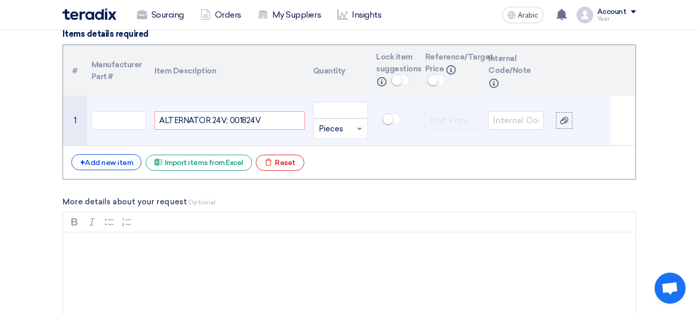
click at [243, 122] on div "ALTERNATOR 24V; 001824V" at bounding box center [230, 120] width 150 height 19
click at [122, 122] on input "text" at bounding box center [118, 120] width 55 height 19
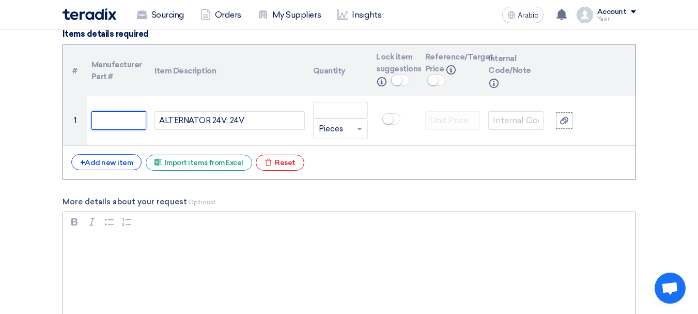
paste input "24V-3PINGRMANY"
click at [381, 155] on div "+ Add new item Excel file Import items from Excel Excel file Reset" at bounding box center [349, 162] width 556 height 17
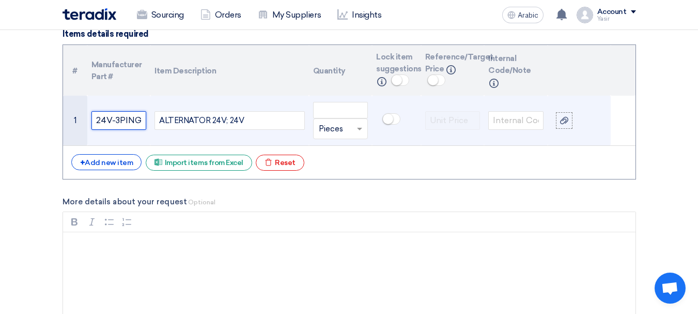
click at [133, 120] on input "24V-3PINGRMANY" at bounding box center [118, 120] width 55 height 19
drag, startPoint x: 133, startPoint y: 121, endPoint x: 162, endPoint y: 127, distance: 29.6
click at [162, 127] on tr "1 24V-3PINGRMANY ALTERNATOR 24V; 24V Unit × Pieces" at bounding box center [349, 121] width 573 height 50
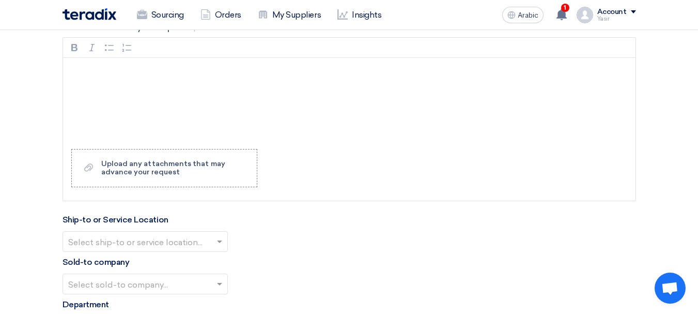
scroll to position [982, 0]
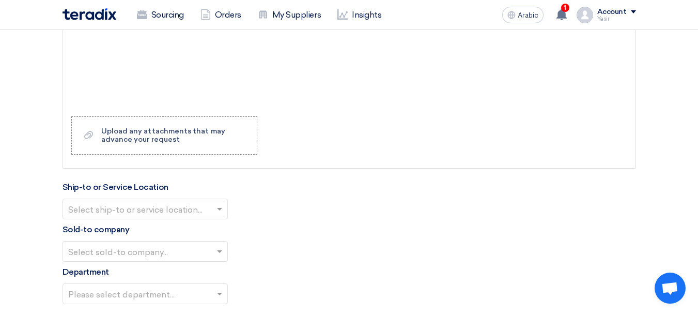
click at [159, 215] on input "text" at bounding box center [140, 209] width 144 height 17
type input "24V-3PIN GERMANY"
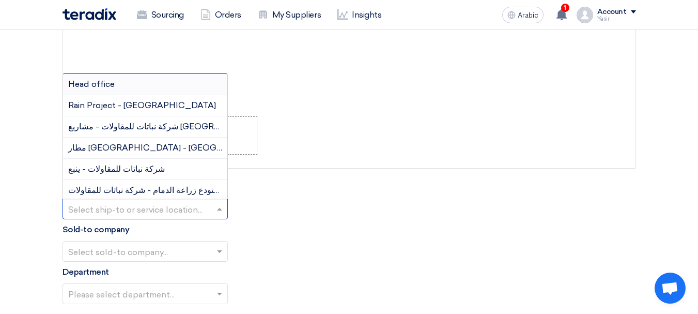
scroll to position [0, 0]
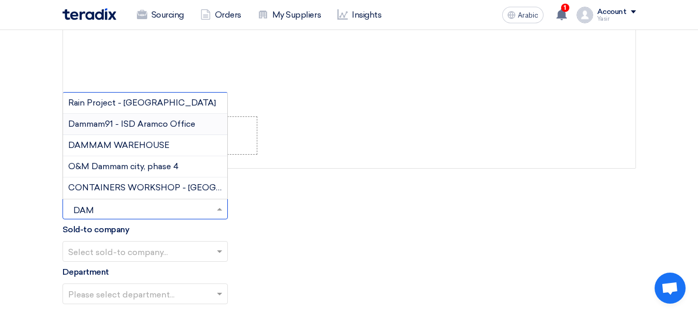
type input "DAMM"
click at [123, 146] on font "DAMMAM WAREHOUSE" at bounding box center [118, 145] width 101 height 10
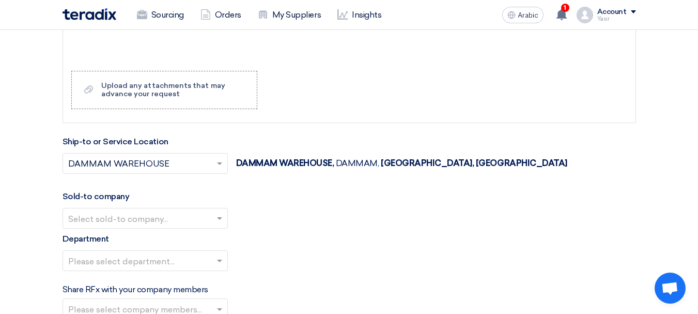
scroll to position [1034, 0]
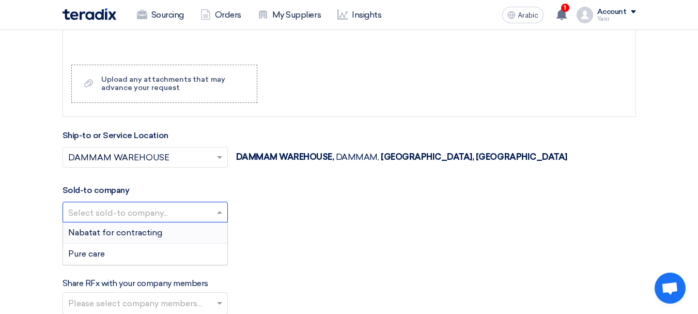
click at [158, 208] on input "text" at bounding box center [140, 212] width 144 height 17
click at [130, 234] on font "Nabatat for contracting" at bounding box center [115, 232] width 94 height 10
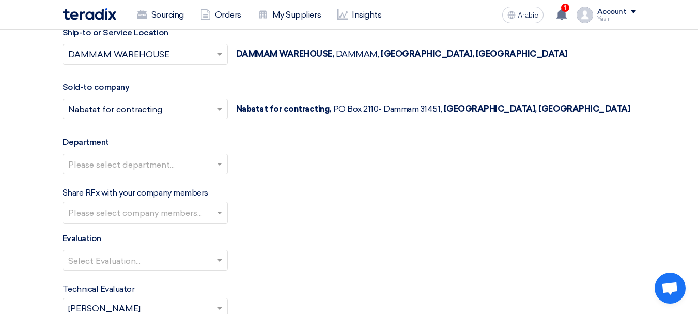
scroll to position [1137, 0]
click at [155, 165] on input "text" at bounding box center [140, 164] width 144 height 17
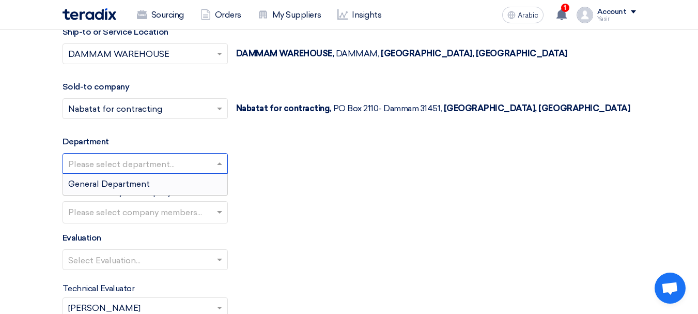
click at [130, 179] on font "General Department" at bounding box center [109, 184] width 82 height 10
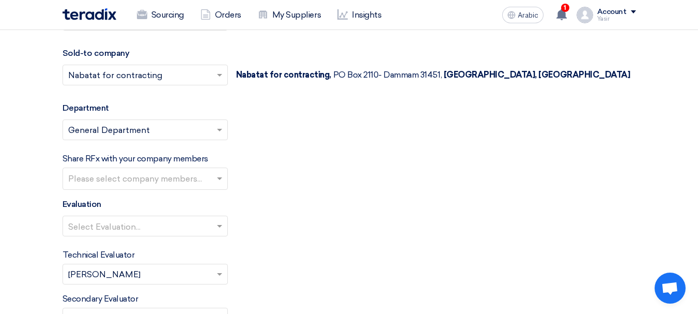
scroll to position [1189, 0]
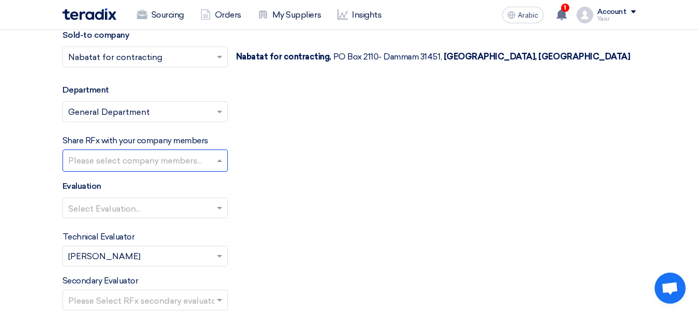
click at [205, 161] on input "text" at bounding box center [146, 161] width 157 height 17
click at [414, 203] on div "Select Evaluation..." at bounding box center [350, 211] width 574 height 29
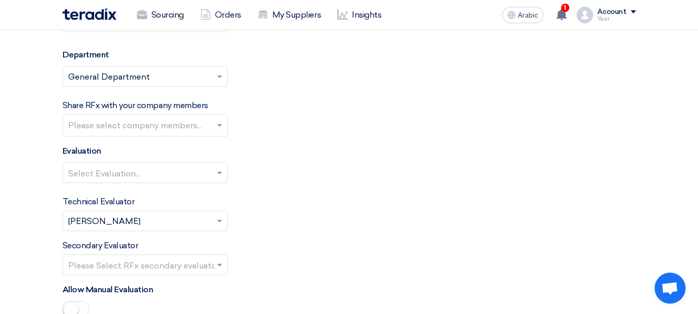
scroll to position [1240, 0]
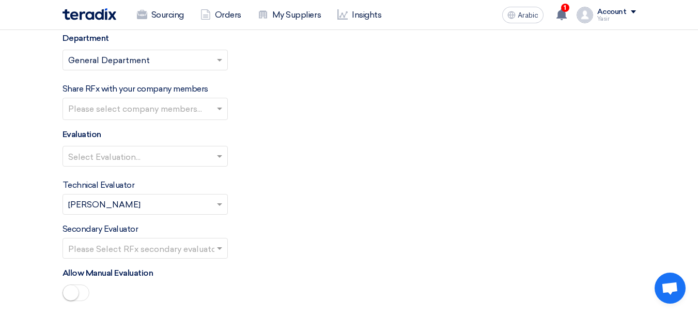
click at [182, 159] on input "text" at bounding box center [140, 156] width 144 height 17
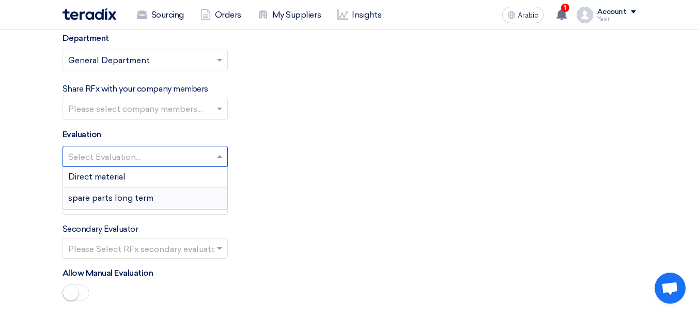
click at [130, 199] on font "spare parts long term" at bounding box center [110, 198] width 85 height 10
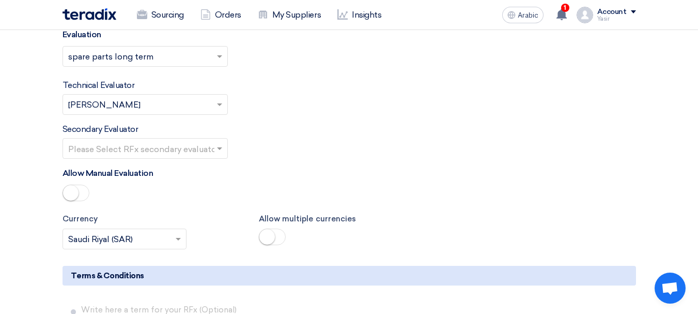
scroll to position [1344, 0]
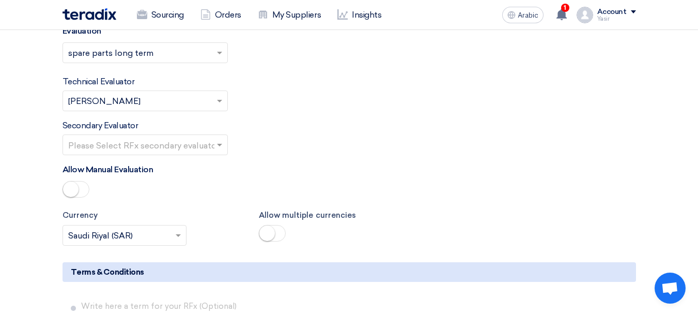
click at [186, 144] on input "text" at bounding box center [140, 145] width 144 height 17
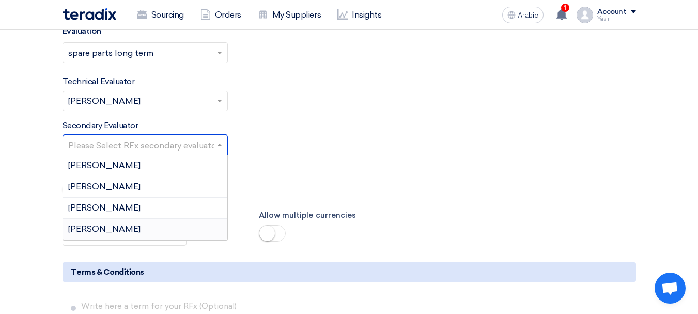
click at [118, 230] on div "[PERSON_NAME]" at bounding box center [145, 229] width 164 height 21
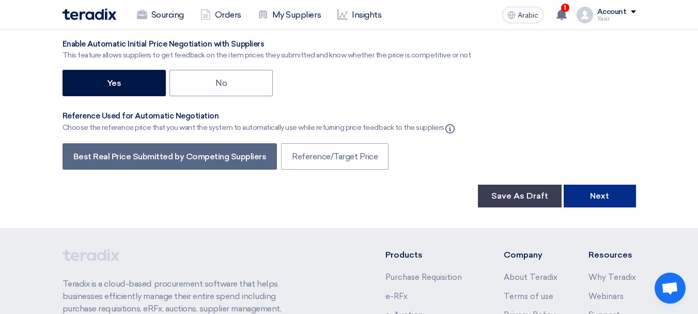
click at [608, 199] on font "Next" at bounding box center [599, 196] width 19 height 10
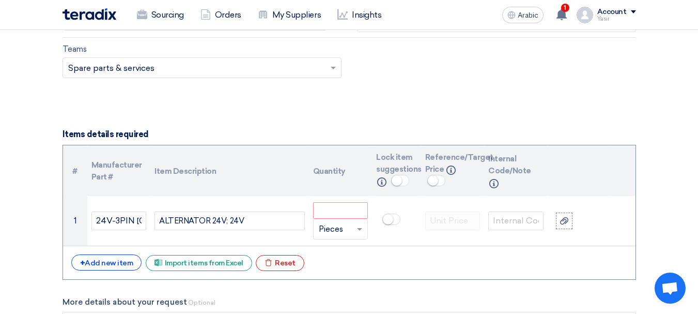
scroll to position [723, 0]
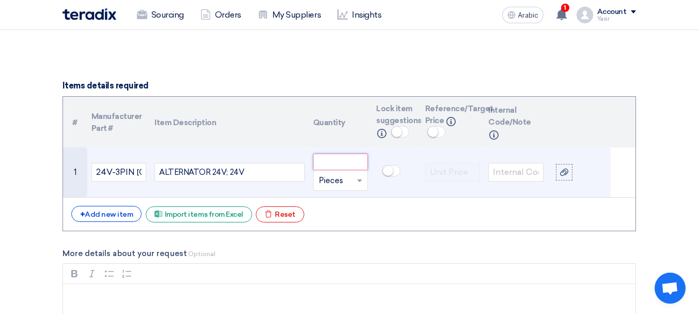
click at [340, 164] on input "number" at bounding box center [340, 161] width 55 height 17
type input "1"
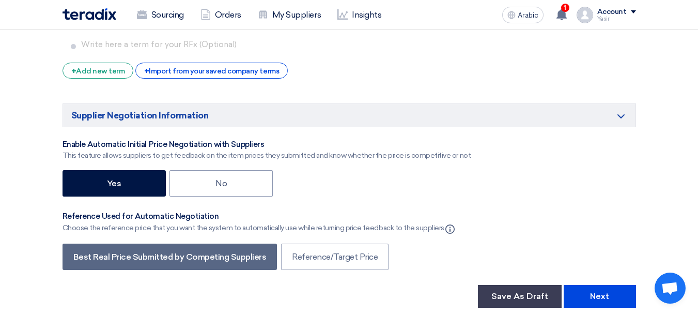
scroll to position [1705, 0]
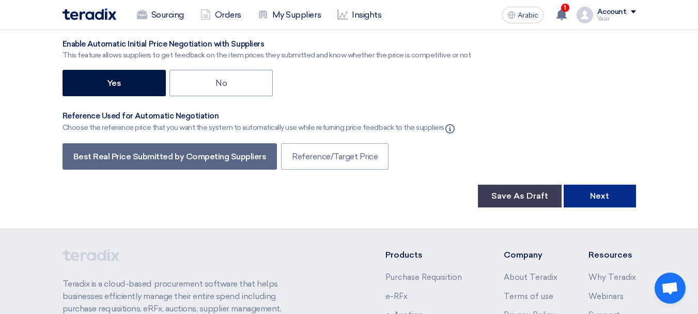
click at [597, 189] on button "Next" at bounding box center [600, 195] width 72 height 23
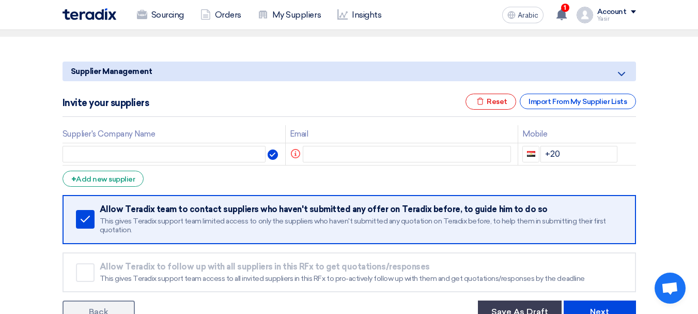
scroll to position [103, 0]
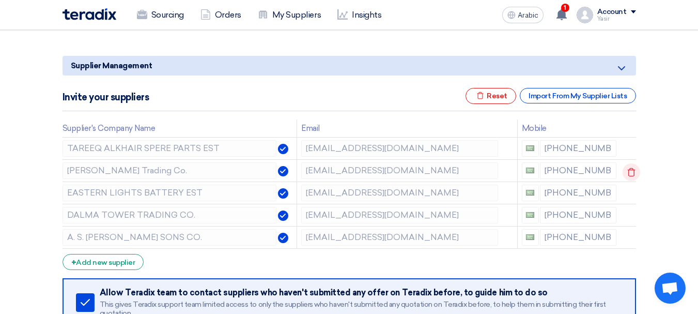
click at [629, 172] on icon at bounding box center [632, 172] width 18 height 18
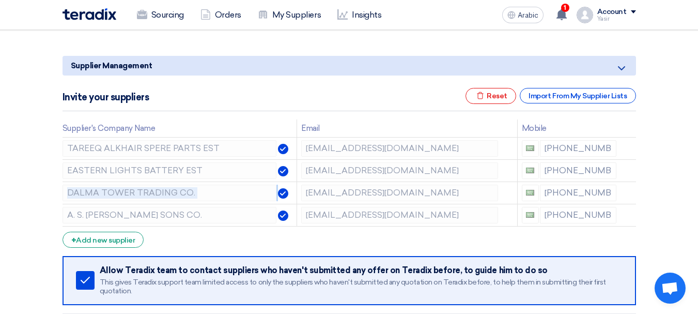
click at [0, 0] on icon at bounding box center [0, 0] width 0 height 0
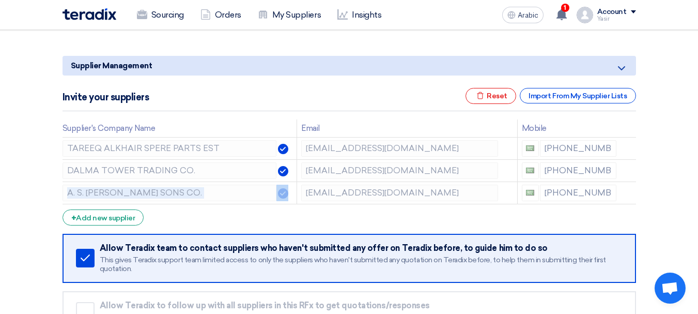
click at [0, 0] on icon at bounding box center [0, 0] width 0 height 0
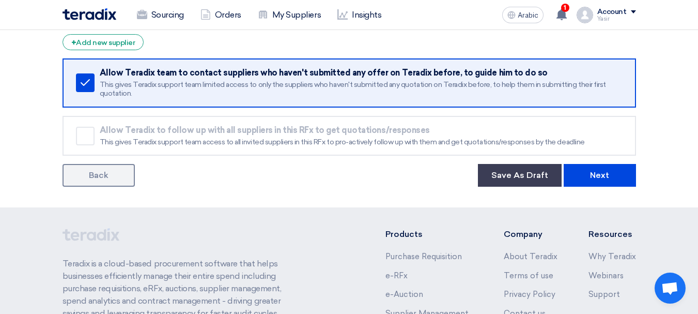
scroll to position [258, 0]
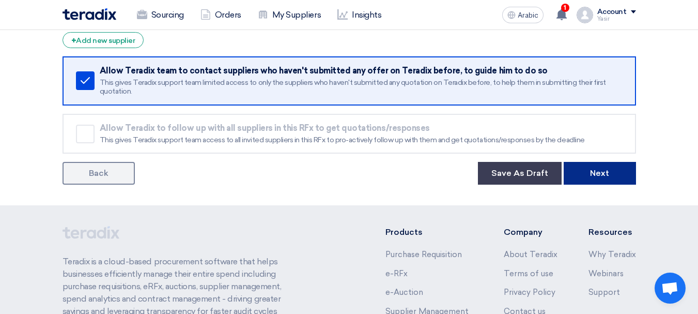
click at [603, 175] on font "Next" at bounding box center [599, 173] width 19 height 10
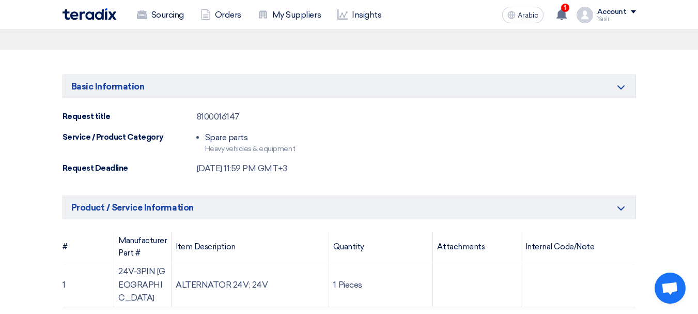
scroll to position [155, 0]
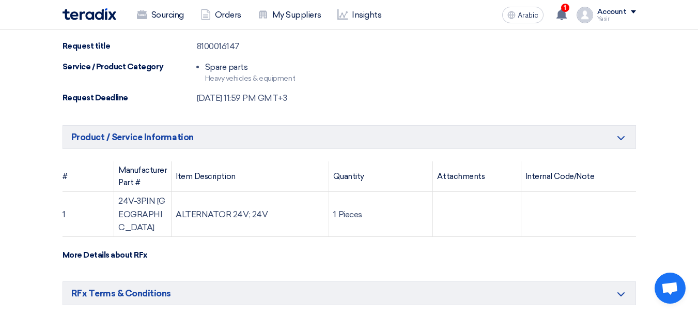
click at [222, 47] on font "8100016147" at bounding box center [218, 46] width 43 height 10
copy font "8100016147"
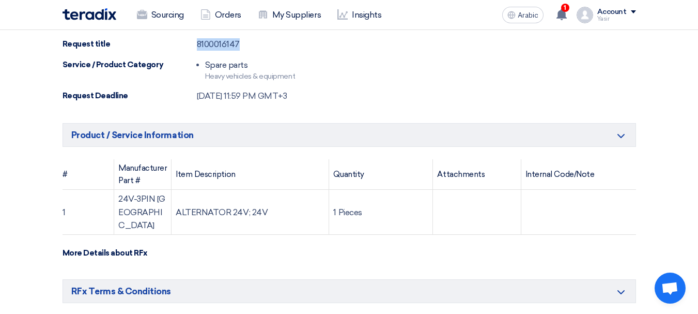
scroll to position [254, 0]
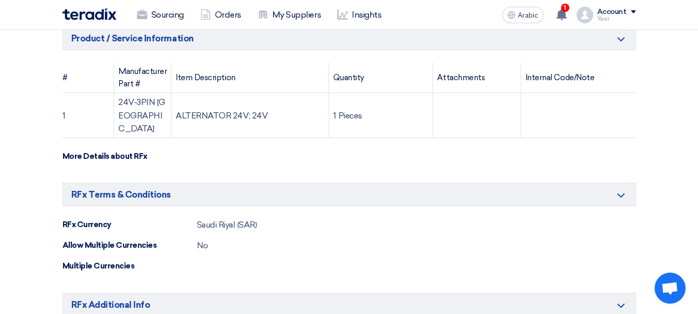
click at [156, 98] on font "24V-3PIN GERMANY" at bounding box center [141, 115] width 47 height 36
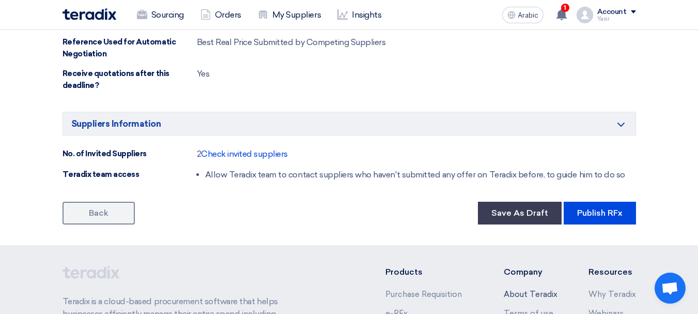
scroll to position [615, 0]
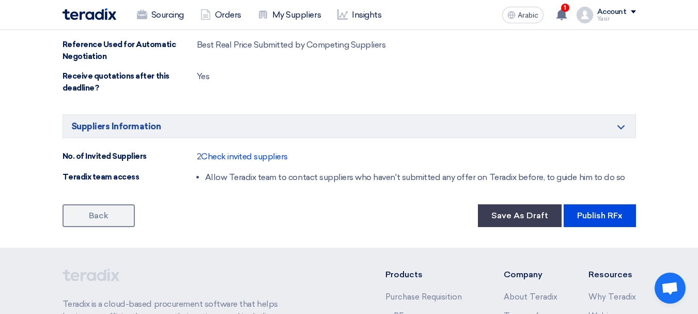
click at [104, 209] on link "Back" at bounding box center [99, 215] width 72 height 23
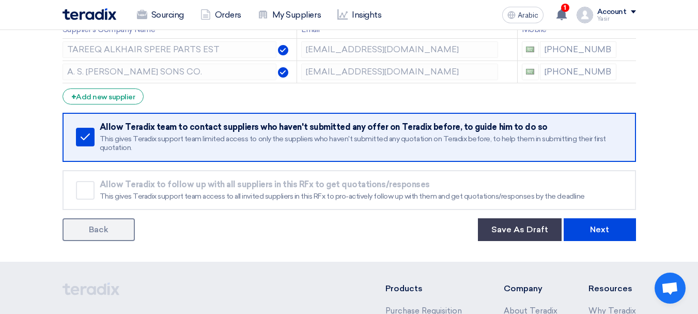
scroll to position [310, 0]
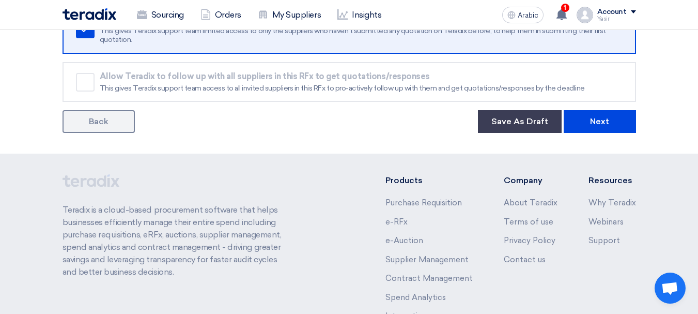
click at [88, 128] on link "Back" at bounding box center [99, 121] width 72 height 23
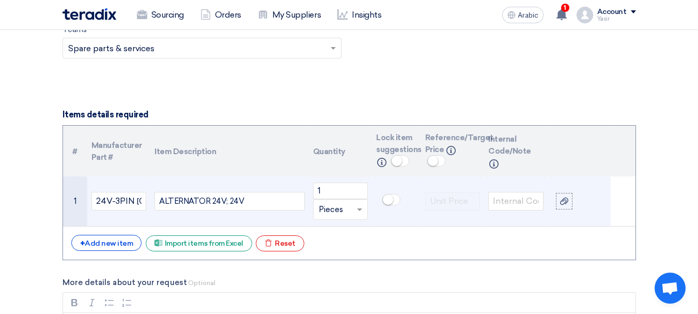
scroll to position [723, 0]
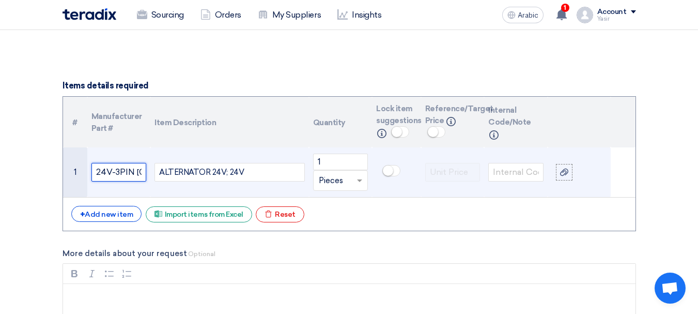
click at [142, 174] on input "24V-3PIN GERMANY" at bounding box center [118, 172] width 55 height 19
click at [135, 174] on input "24V-3PIN ERMANY" at bounding box center [118, 172] width 55 height 19
click at [134, 176] on input "24V-3PINGERMANY" at bounding box center [118, 172] width 55 height 19
type input "24V-3PIN GERMANY"
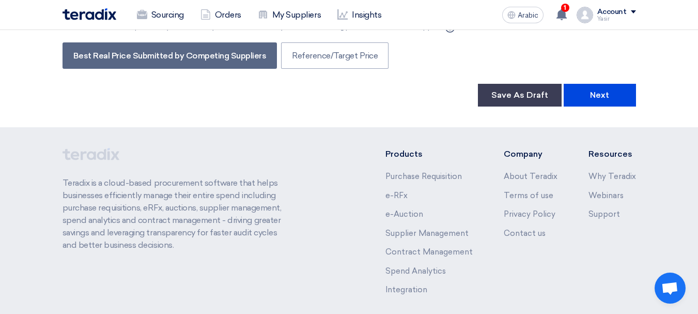
scroll to position [1809, 0]
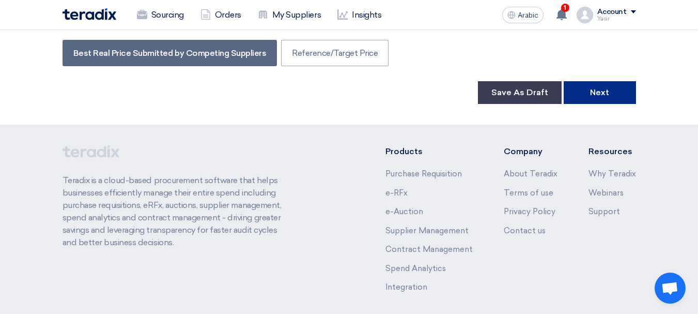
click at [602, 101] on button "Next" at bounding box center [600, 92] width 72 height 23
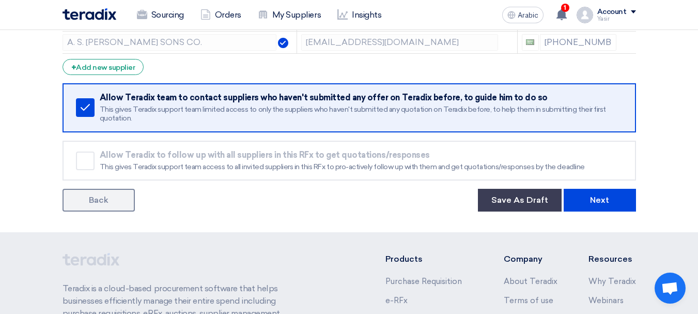
scroll to position [281, 0]
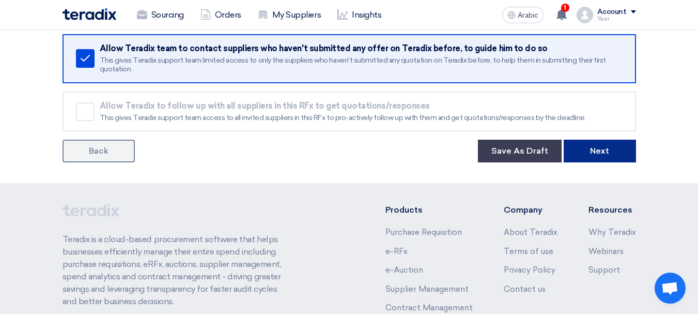
click at [593, 153] on font "Next" at bounding box center [599, 151] width 19 height 10
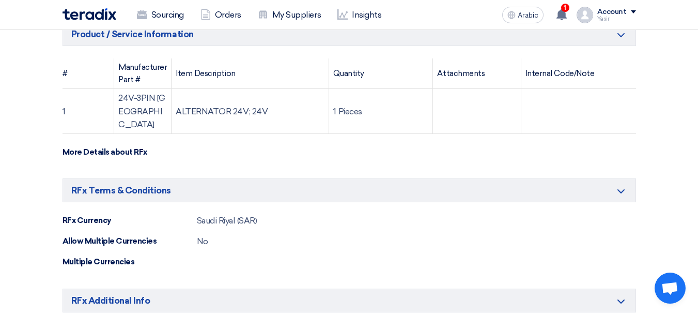
scroll to position [258, 0]
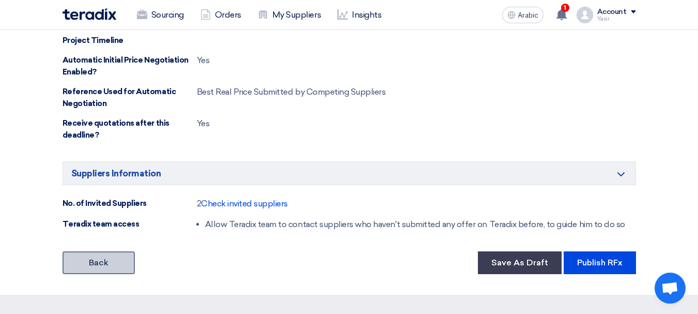
click at [100, 251] on link "Back" at bounding box center [99, 262] width 72 height 23
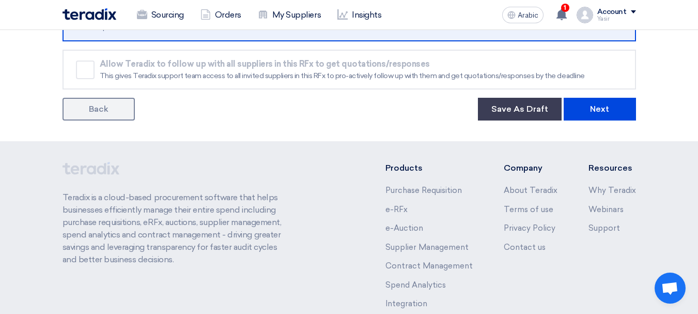
scroll to position [384, 0]
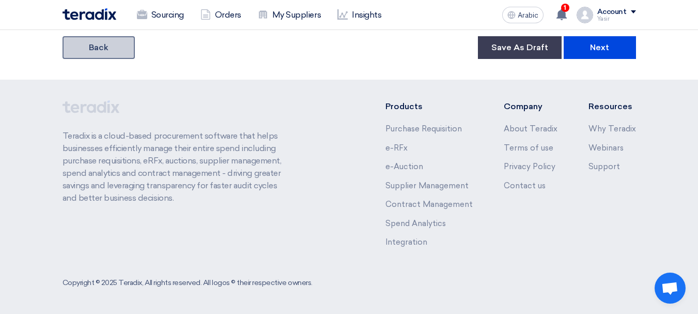
click at [96, 56] on link "Back" at bounding box center [99, 47] width 72 height 23
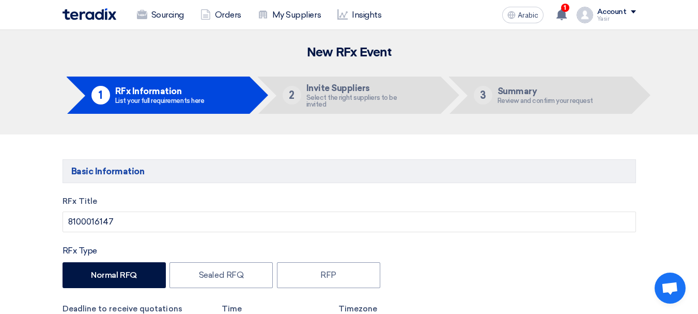
type input "9/29/2025"
type input "11"
type input "59"
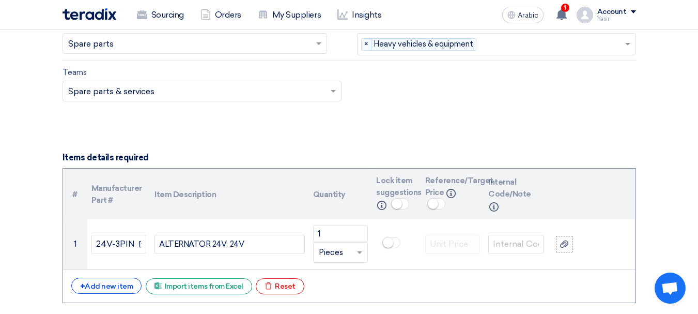
scroll to position [672, 0]
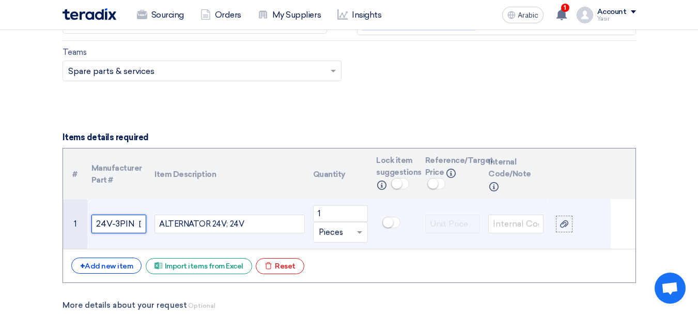
click at [138, 228] on input "24V-3PIN GERMANY" at bounding box center [118, 223] width 55 height 19
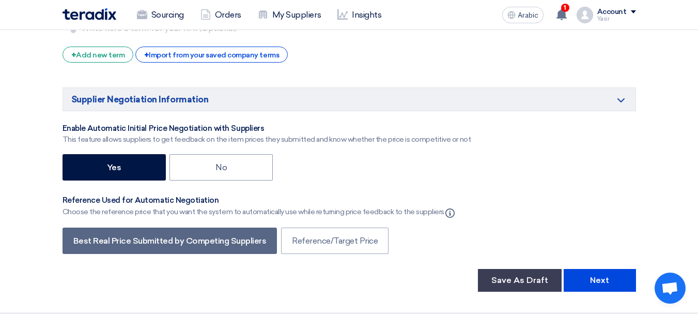
scroll to position [1654, 0]
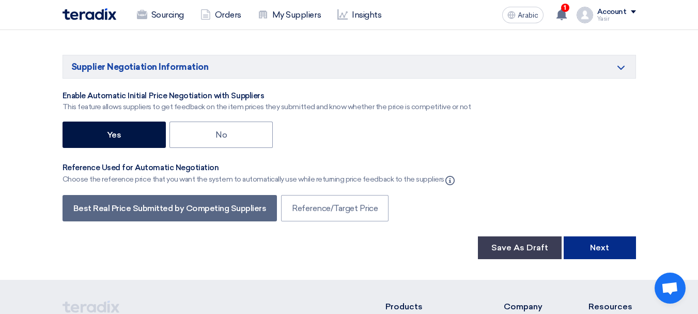
type input "24V-3PINGERMANY"
click at [609, 256] on button "Next" at bounding box center [600, 247] width 72 height 23
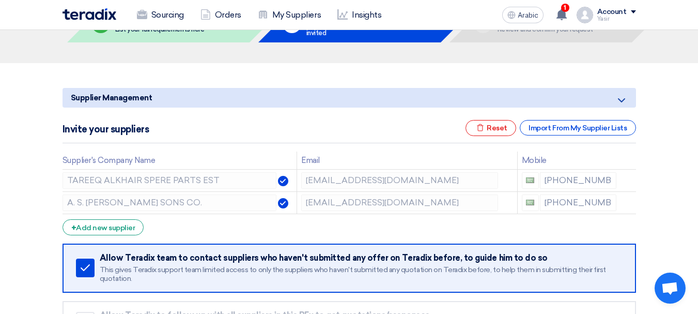
scroll to position [155, 0]
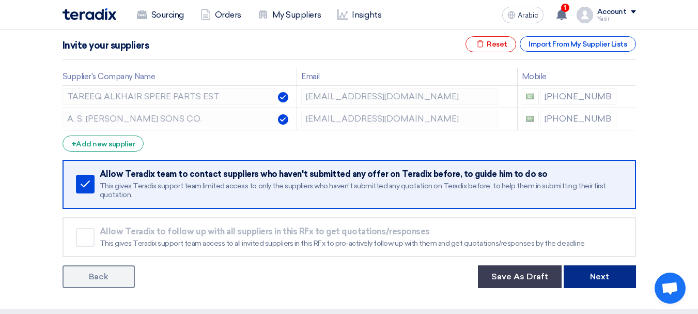
click at [589, 270] on button "Next" at bounding box center [600, 276] width 72 height 23
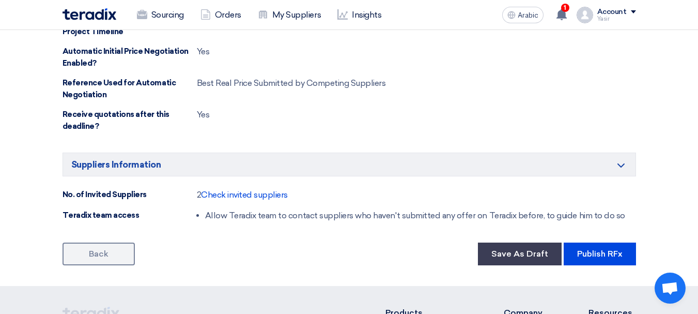
scroll to position [672, 0]
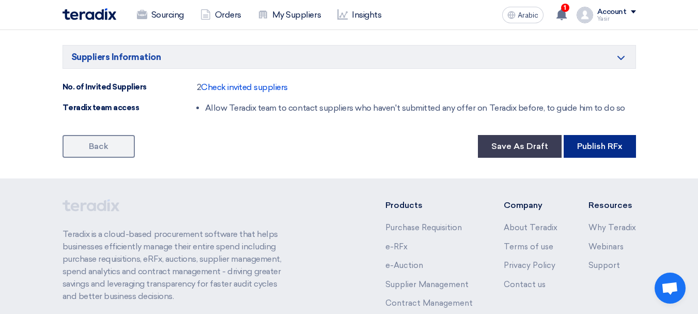
click at [570, 148] on button "Publish RFx" at bounding box center [600, 146] width 72 height 23
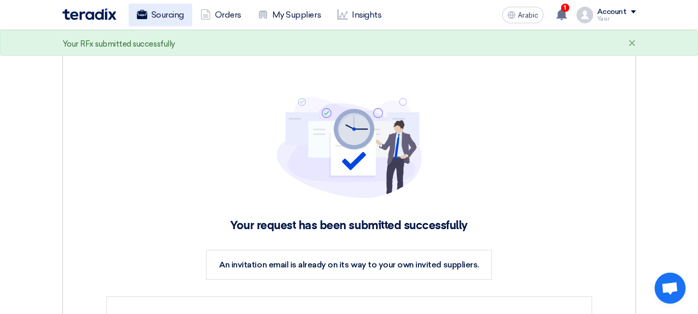
click at [161, 12] on font "Sourcing" at bounding box center [167, 15] width 33 height 10
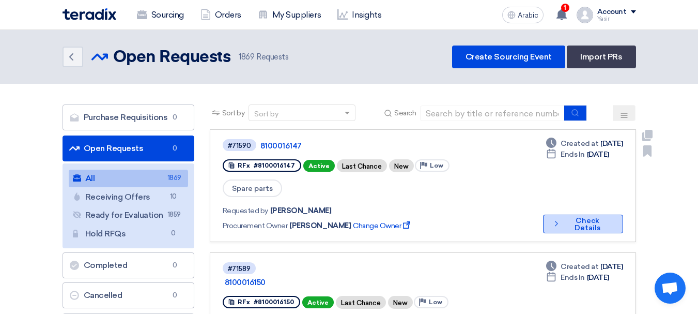
click at [555, 219] on icon "Check details" at bounding box center [556, 224] width 9 height 10
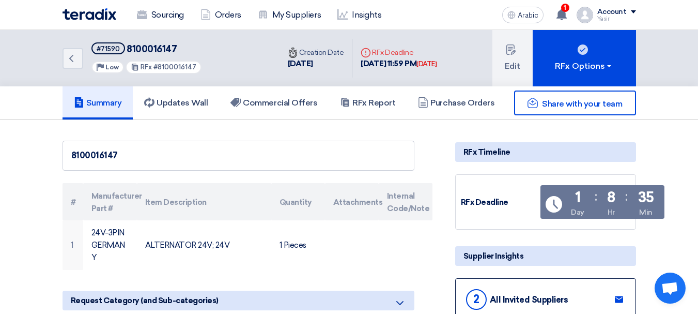
click at [174, 49] on font "8100016147" at bounding box center [152, 48] width 50 height 11
click at [166, 48] on font "8100016147" at bounding box center [152, 48] width 50 height 11
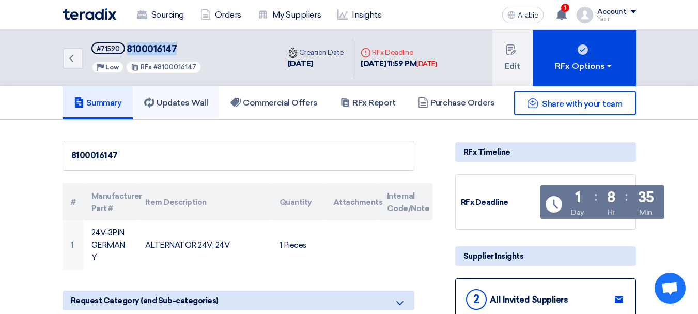
copy font "8100016147"
click at [72, 66] on link "Back" at bounding box center [73, 58] width 21 height 21
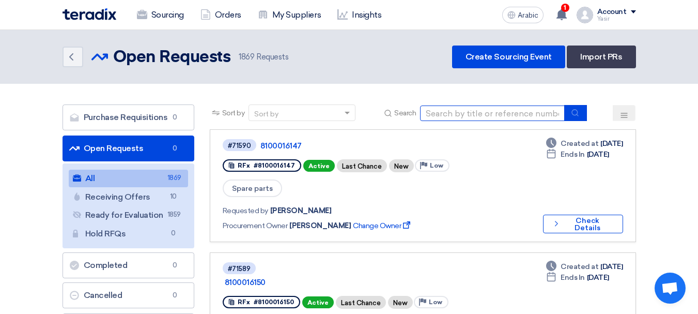
click at [515, 114] on input at bounding box center [492, 113] width 145 height 16
paste input "8100016145"
type input "8100016145"
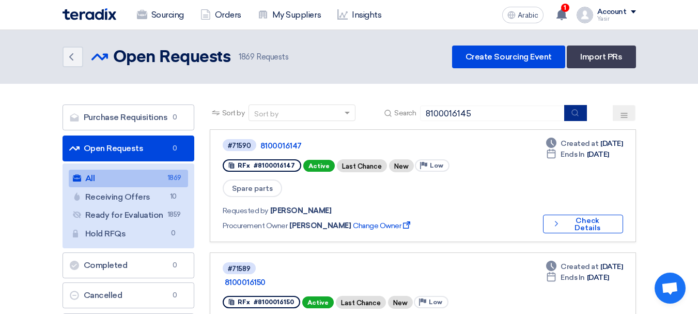
click at [575, 114] on icon "submit" at bounding box center [575, 113] width 8 height 8
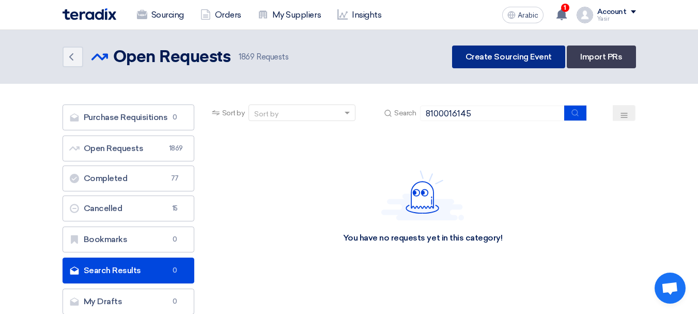
click at [496, 49] on link "Create Sourcing Event" at bounding box center [508, 56] width 113 height 23
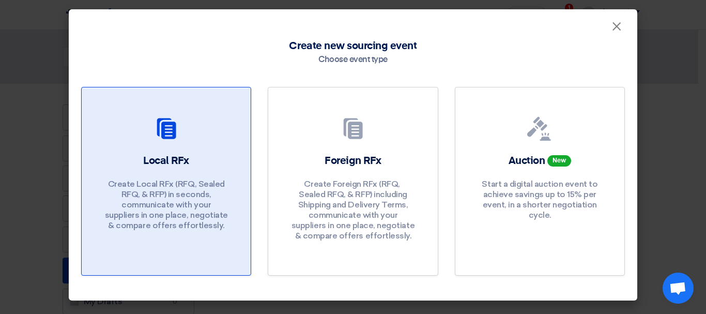
click at [157, 151] on link "Local RFx Create Local RFx (RFQ, ​​Sealed RFQ, & RFP) in seconds, communicate w…" at bounding box center [166, 181] width 170 height 189
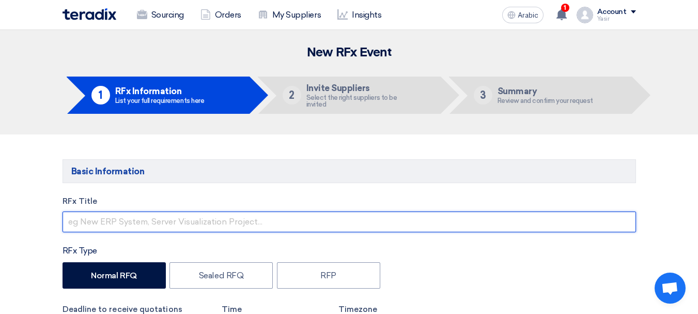
click at [136, 215] on input "text" at bounding box center [350, 221] width 574 height 21
paste input "8100016145"
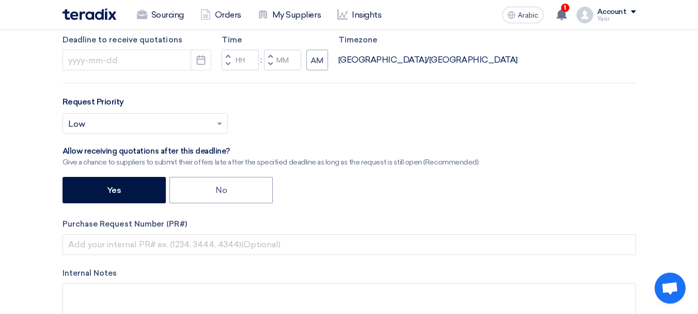
scroll to position [310, 0]
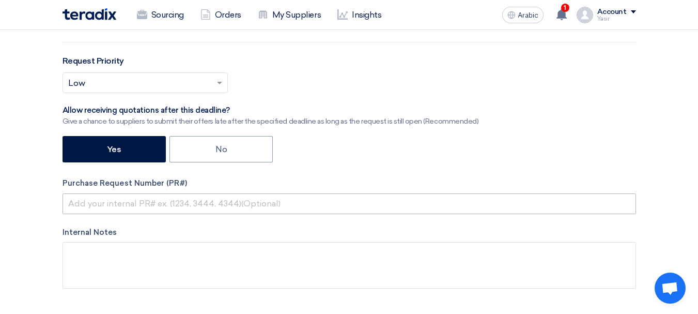
type input "8100016145"
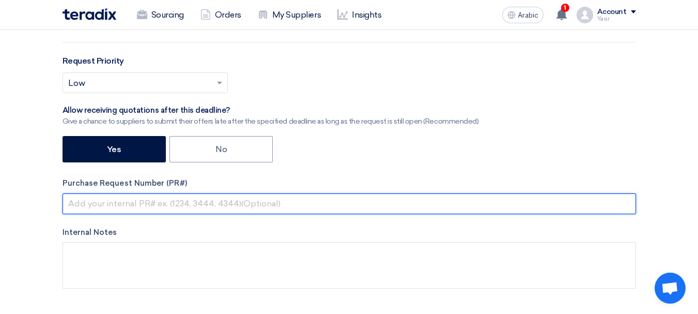
click at [188, 204] on input "text" at bounding box center [350, 203] width 574 height 21
paste input "8100016145"
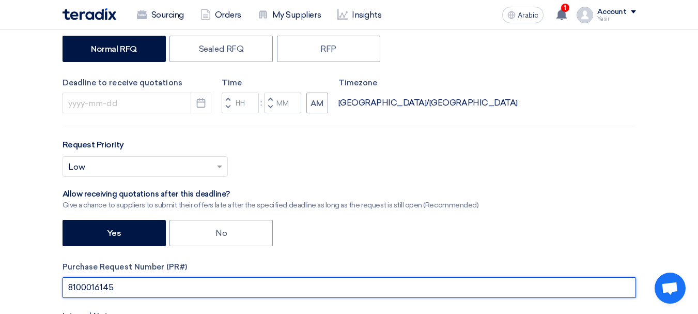
scroll to position [155, 0]
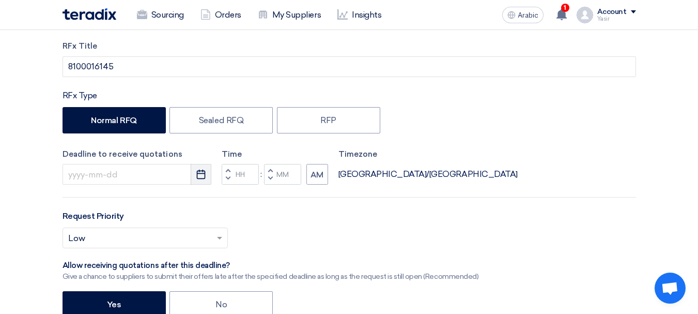
type input "8100016145"
click at [197, 174] on use "button" at bounding box center [201, 174] width 9 height 9
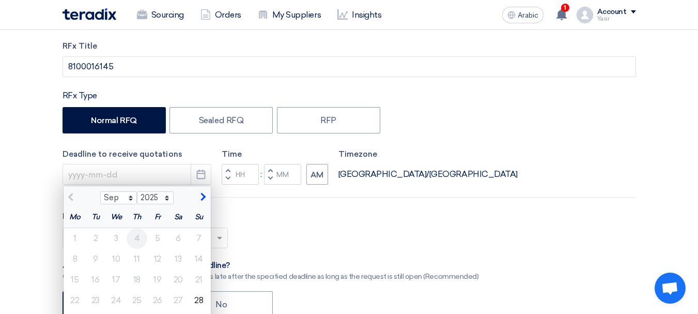
scroll to position [207, 0]
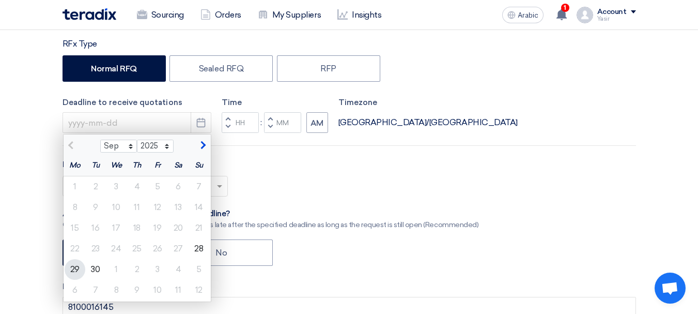
click at [71, 271] on font "29" at bounding box center [74, 269] width 9 height 10
type input "9/29/2025"
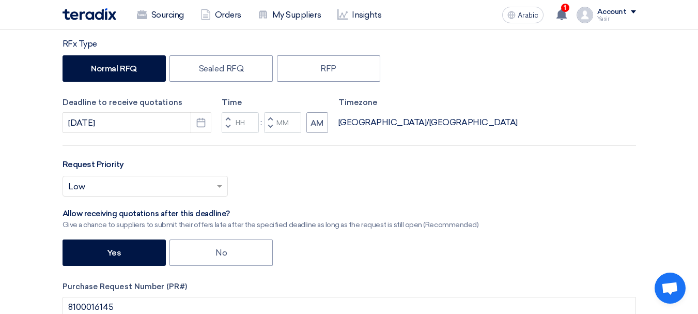
click at [229, 116] on span "button" at bounding box center [228, 118] width 4 height 6
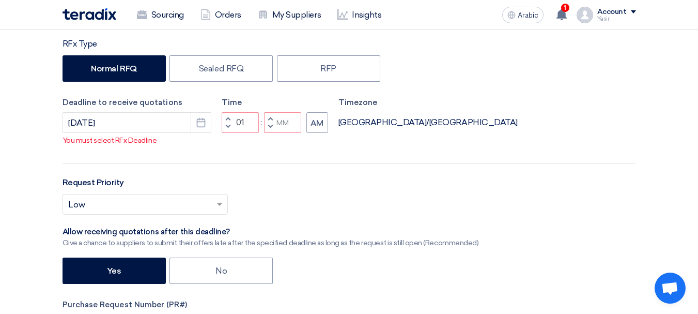
click at [226, 130] on span "button" at bounding box center [228, 127] width 4 height 6
click at [271, 130] on span "button" at bounding box center [270, 127] width 4 height 6
type input "11"
type input "59"
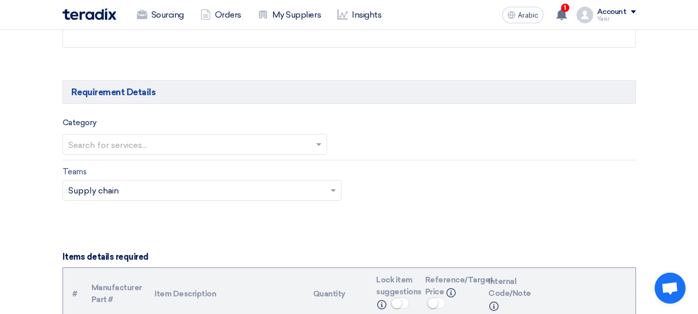
scroll to position [568, 0]
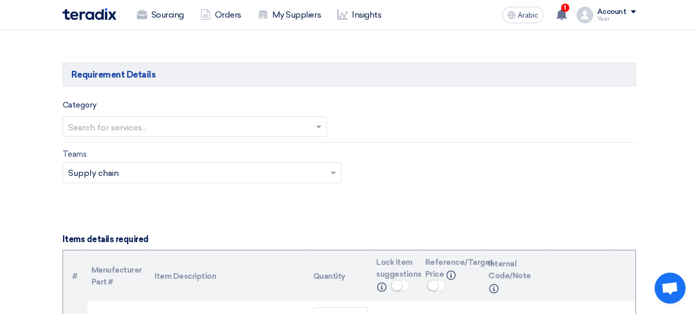
click at [152, 120] on input "text" at bounding box center [189, 127] width 243 height 17
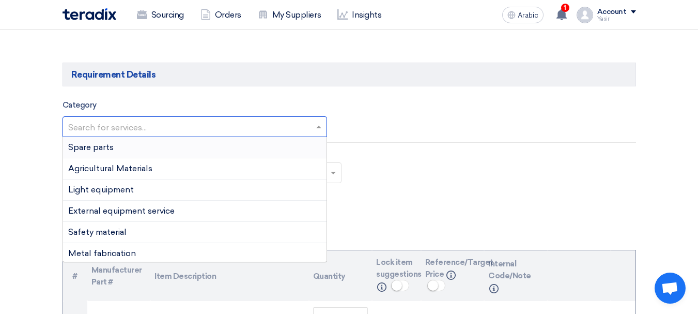
click at [126, 151] on div "Spare parts" at bounding box center [195, 147] width 264 height 21
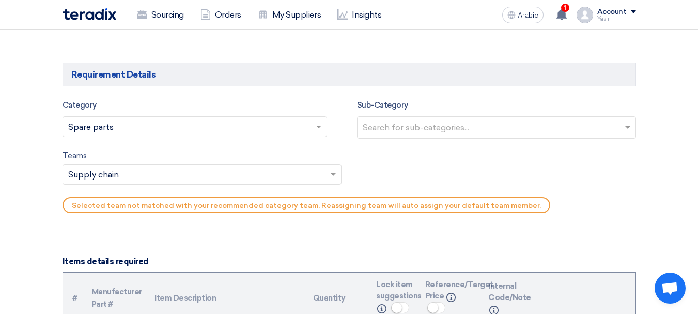
click at [524, 119] on div at bounding box center [491, 128] width 261 height 19
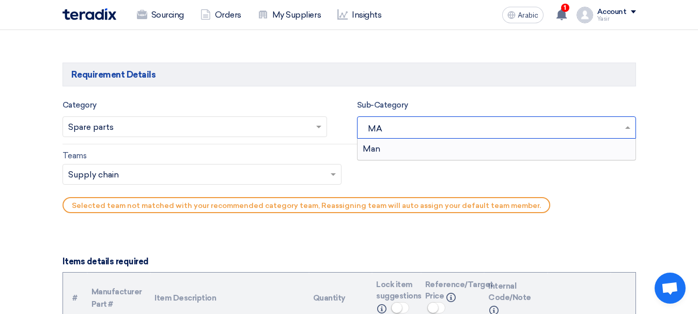
type input "M"
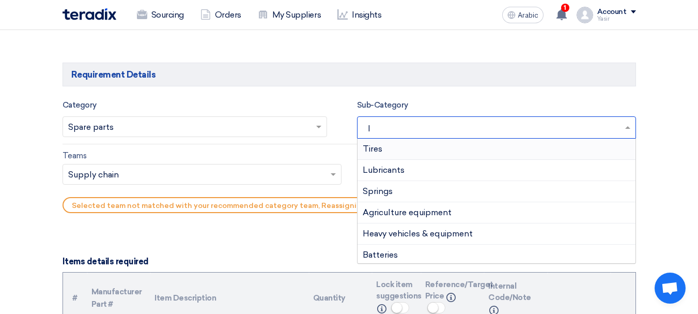
type input "IS"
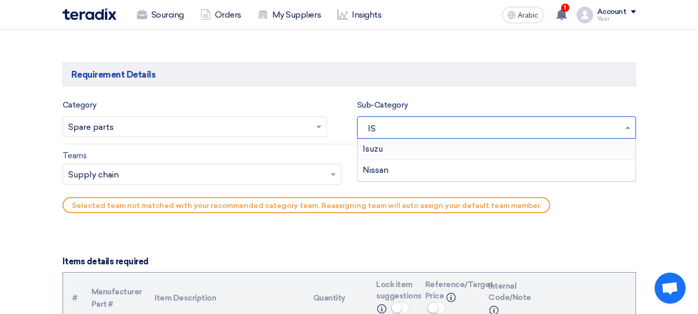
click at [378, 149] on font "Isuzu" at bounding box center [373, 149] width 20 height 10
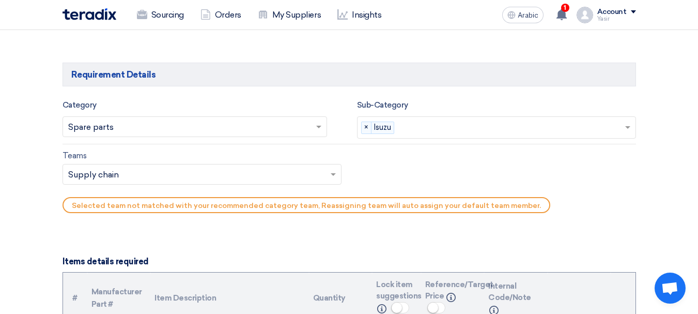
click at [122, 182] on input "text" at bounding box center [196, 175] width 257 height 17
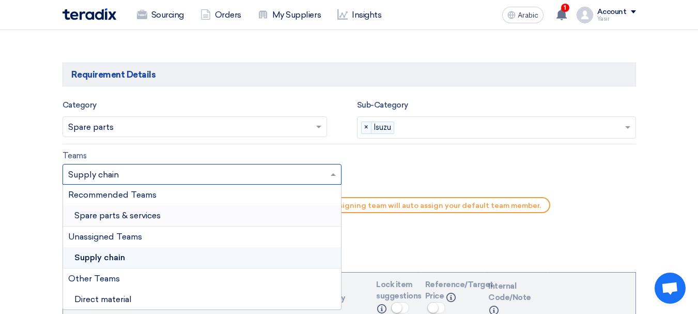
click at [111, 213] on font "Spare parts & services" at bounding box center [117, 215] width 86 height 10
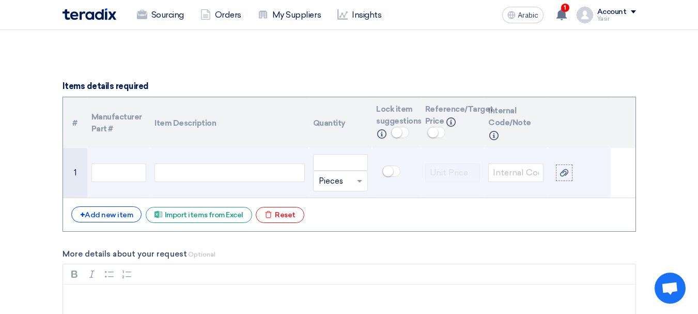
scroll to position [723, 0]
click at [190, 182] on td at bounding box center [229, 172] width 158 height 50
click at [115, 175] on input "text" at bounding box center [118, 172] width 55 height 19
click at [215, 167] on div at bounding box center [230, 172] width 150 height 19
paste div
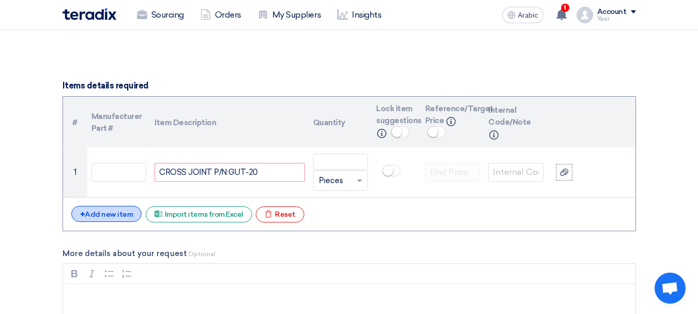
click at [114, 215] on font "Add new item" at bounding box center [109, 214] width 48 height 9
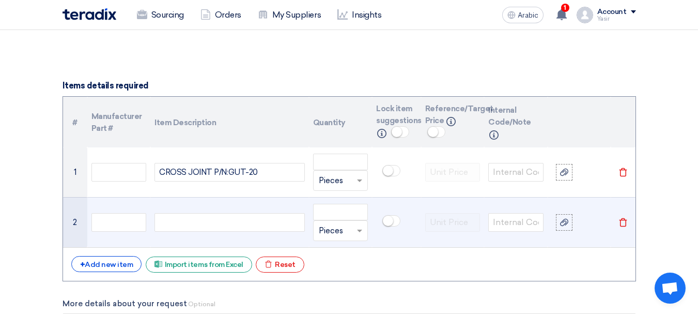
click at [229, 232] on td at bounding box center [229, 222] width 158 height 50
click at [201, 244] on td at bounding box center [229, 222] width 158 height 50
click at [168, 237] on td at bounding box center [229, 222] width 158 height 50
click at [175, 221] on div at bounding box center [230, 222] width 150 height 19
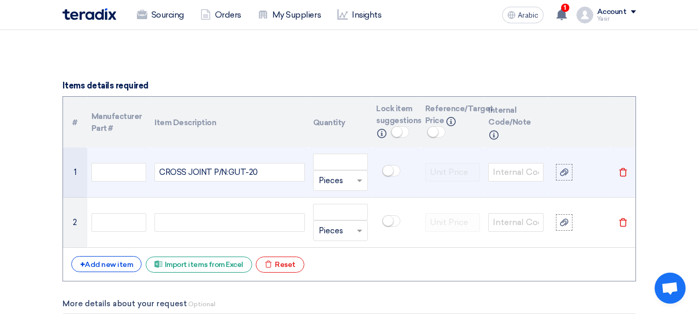
click at [241, 174] on div "CROSS JOINT P/N:GUT-20" at bounding box center [230, 172] width 150 height 19
drag, startPoint x: 229, startPoint y: 174, endPoint x: 275, endPoint y: 181, distance: 46.5
click at [274, 181] on div "CROSS JOINT P/N:GUT-20" at bounding box center [230, 172] width 150 height 19
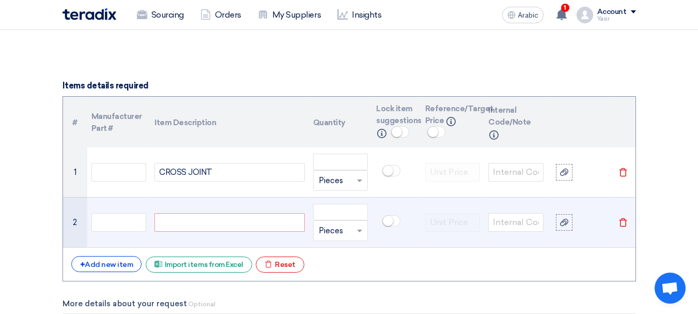
click at [191, 227] on div at bounding box center [230, 222] width 150 height 19
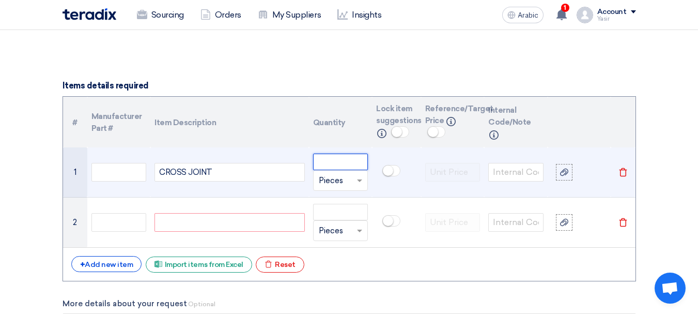
click at [361, 161] on input "number" at bounding box center [340, 161] width 55 height 17
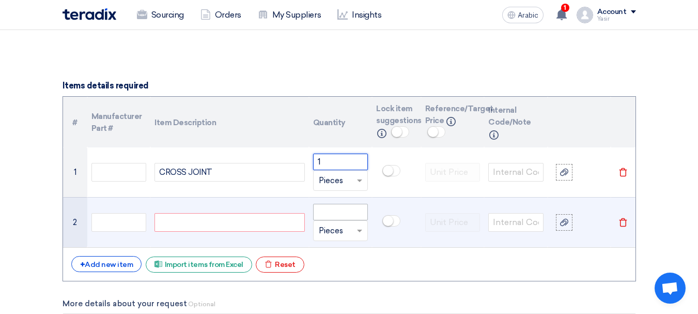
type input "1"
drag, startPoint x: 355, startPoint y: 217, endPoint x: 361, endPoint y: 220, distance: 6.5
click at [359, 219] on input "number" at bounding box center [340, 212] width 55 height 17
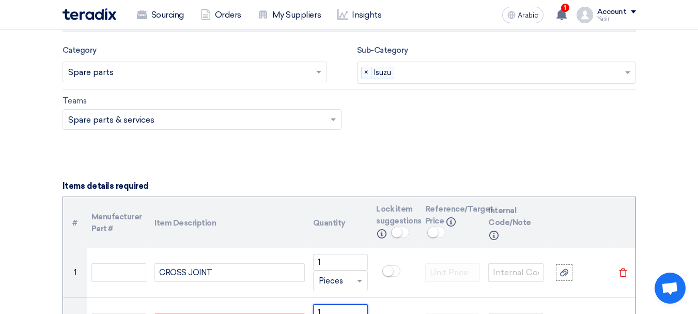
scroll to position [620, 0]
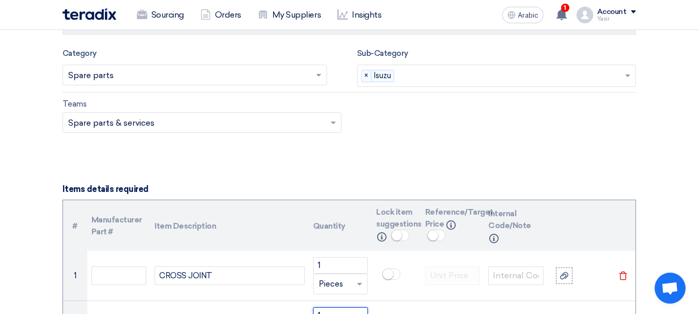
click at [438, 74] on input "text" at bounding box center [511, 76] width 226 height 17
type input "1"
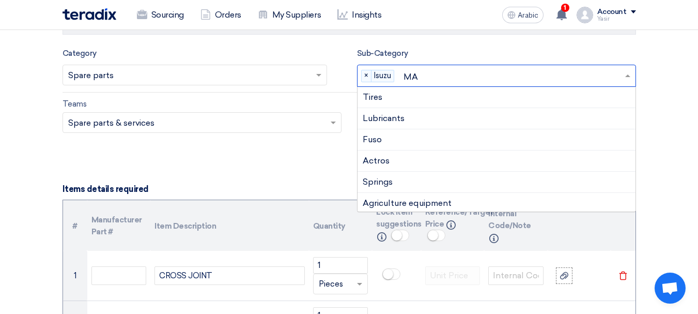
type input "MAN"
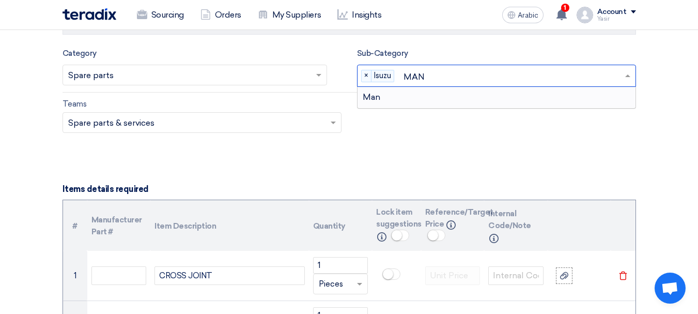
click at [377, 100] on font "Man" at bounding box center [372, 97] width 18 height 10
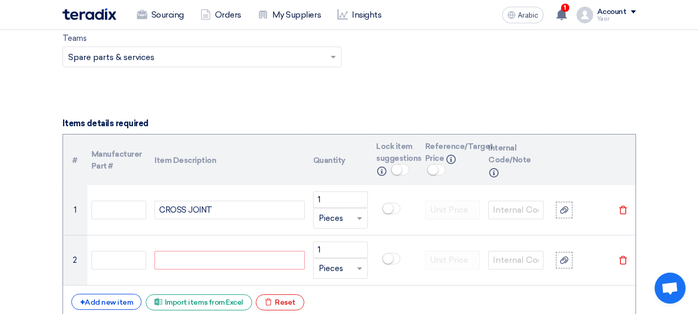
scroll to position [723, 0]
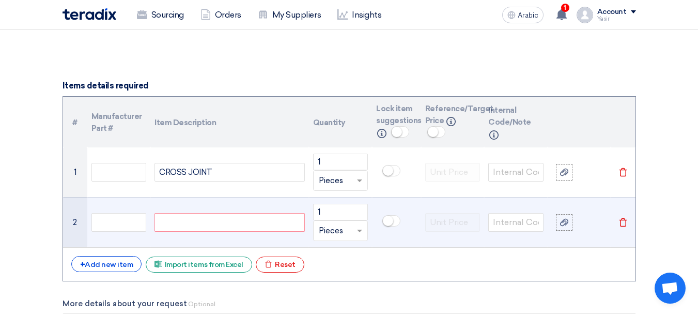
paste input "PIPE EXH 8980741081"
type input "PIPE EXH 8980741081"
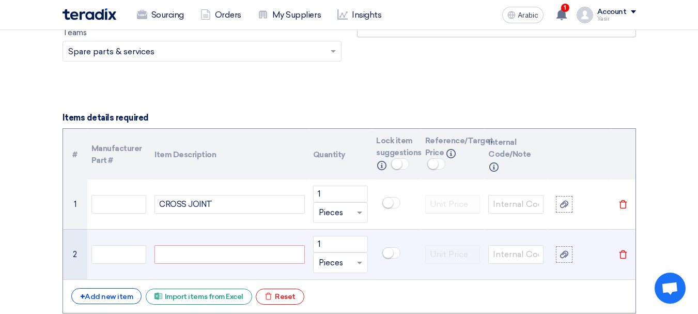
click at [209, 252] on div at bounding box center [230, 254] width 150 height 19
paste div
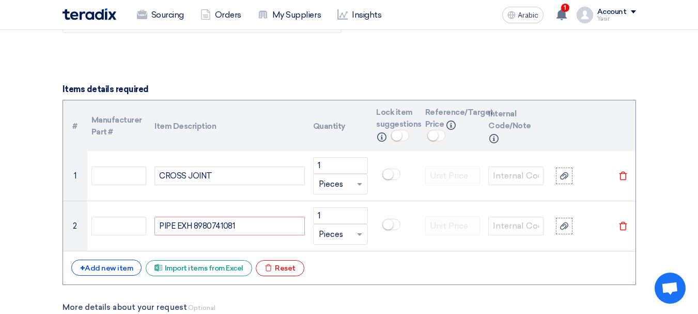
scroll to position [743, 0]
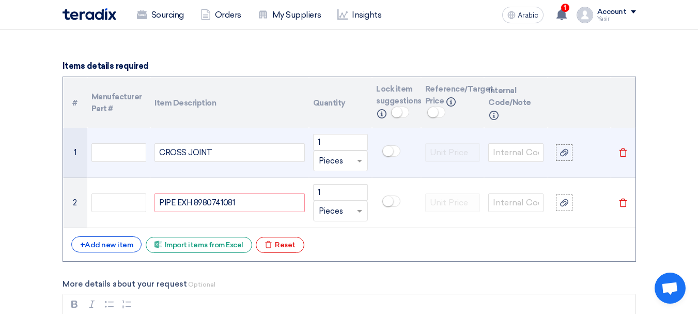
click at [125, 139] on td at bounding box center [119, 153] width 64 height 50
click at [136, 156] on input "text" at bounding box center [118, 152] width 55 height 19
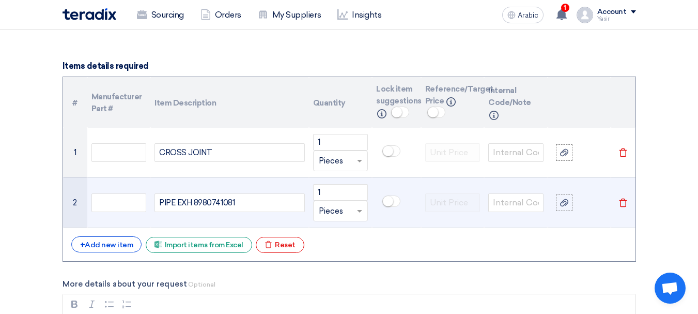
click at [107, 188] on td at bounding box center [119, 202] width 64 height 50
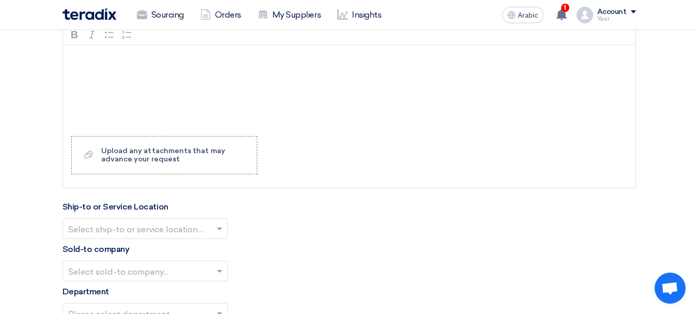
scroll to position [1105, 0]
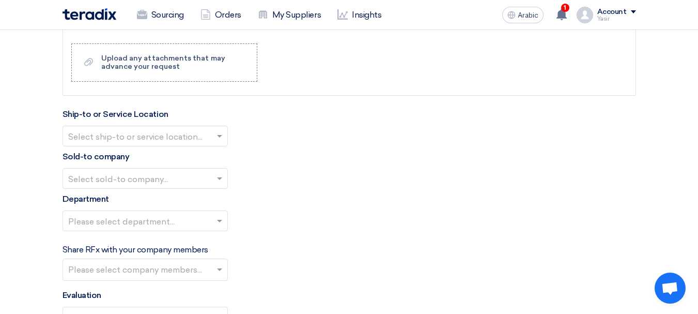
click at [162, 128] on div at bounding box center [145, 135] width 164 height 17
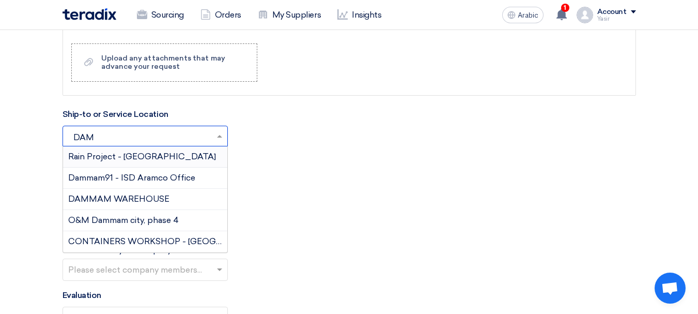
type input "DAMM"
click at [108, 199] on font "DAMMAM WAREHOUSE" at bounding box center [118, 199] width 101 height 10
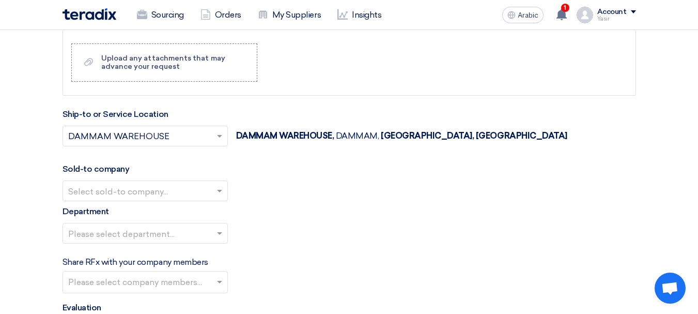
scroll to position [1208, 0]
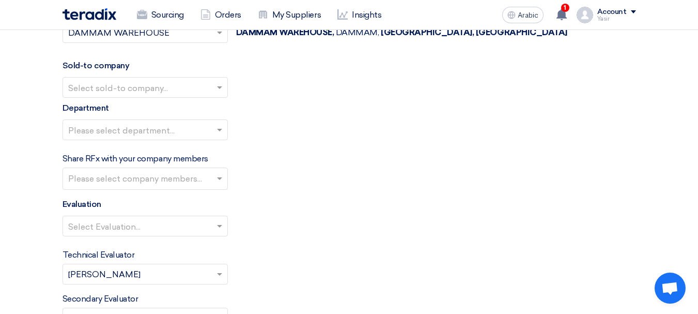
click at [111, 97] on input "text" at bounding box center [140, 88] width 144 height 17
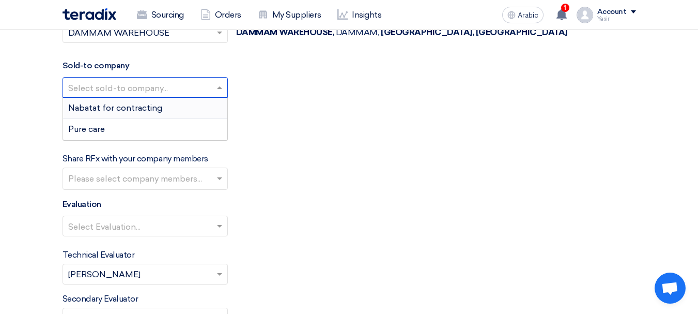
click at [124, 114] on div "Nabatat for contracting" at bounding box center [145, 108] width 164 height 21
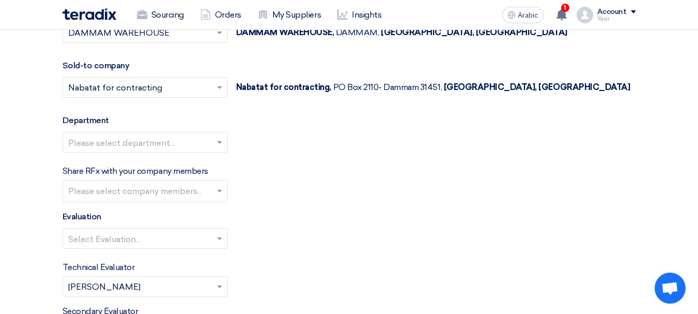
click at [134, 143] on input "text" at bounding box center [140, 142] width 144 height 17
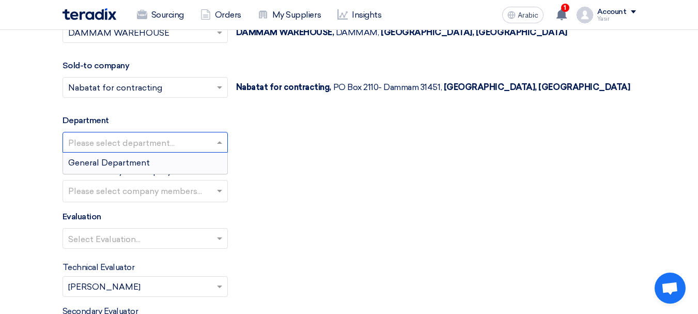
click at [111, 162] on font "General Department" at bounding box center [109, 163] width 82 height 10
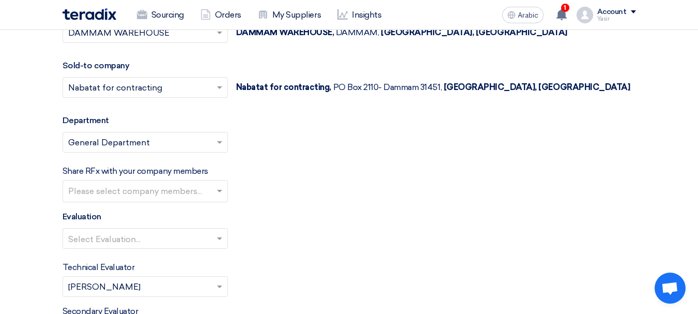
click at [148, 229] on div at bounding box center [145, 237] width 164 height 17
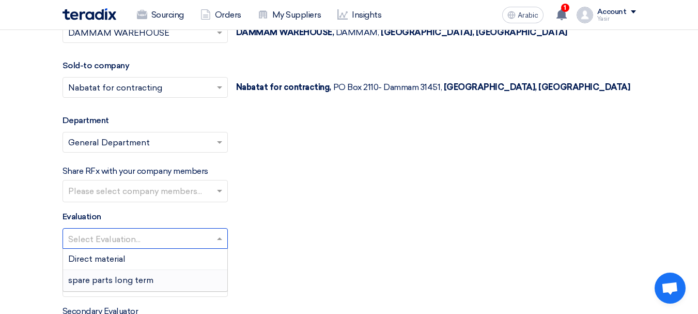
click at [116, 283] on font "spare parts long term" at bounding box center [110, 280] width 85 height 10
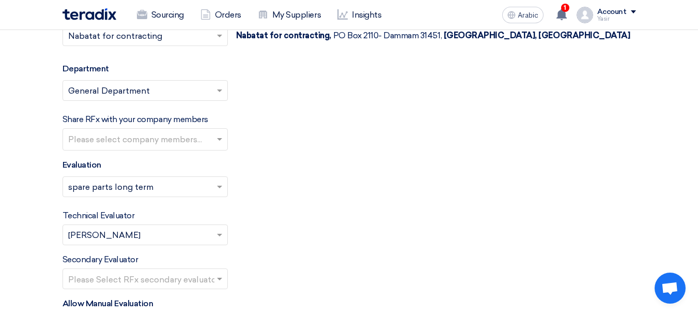
scroll to position [1363, 0]
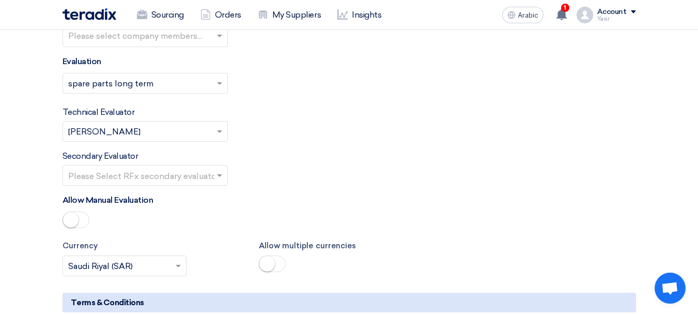
click at [161, 179] on input "text" at bounding box center [140, 175] width 144 height 17
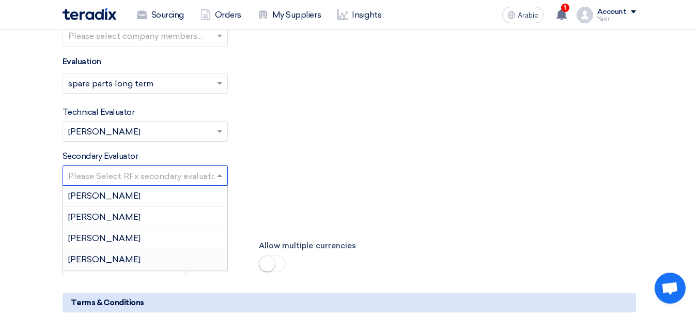
click at [95, 252] on div "[PERSON_NAME]" at bounding box center [145, 259] width 164 height 21
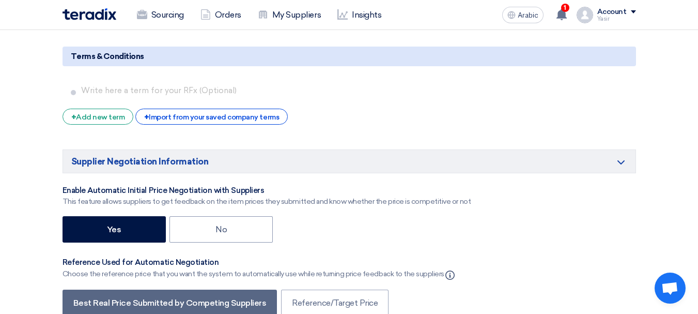
scroll to position [1673, 0]
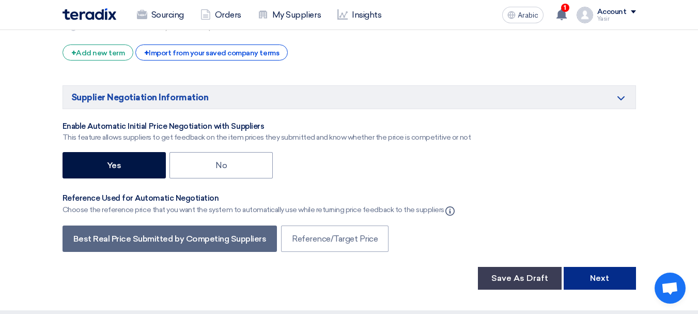
click at [596, 271] on button "Next" at bounding box center [600, 278] width 72 height 23
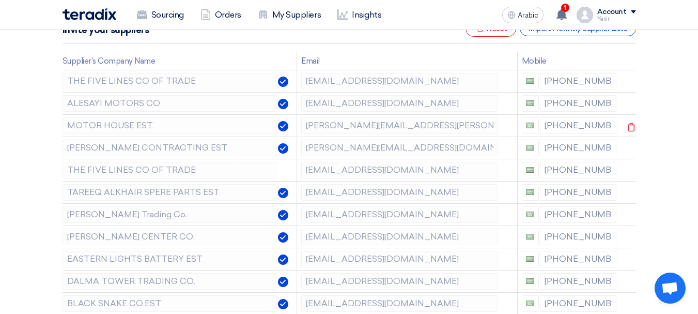
scroll to position [155, 0]
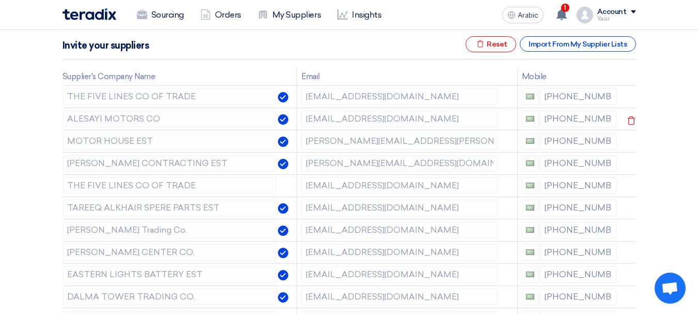
click at [0, 0] on use at bounding box center [0, 0] width 0 height 0
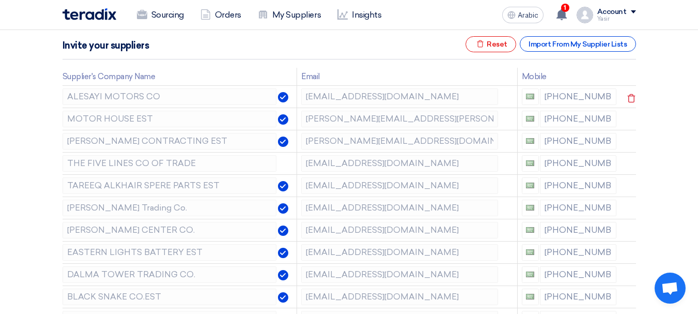
click at [629, 96] on use at bounding box center [632, 98] width 8 height 9
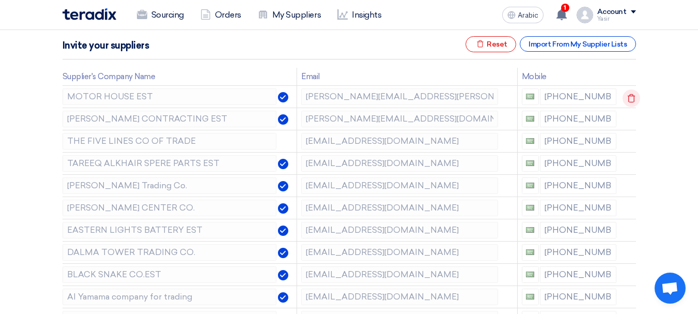
click at [629, 96] on use at bounding box center [632, 98] width 8 height 9
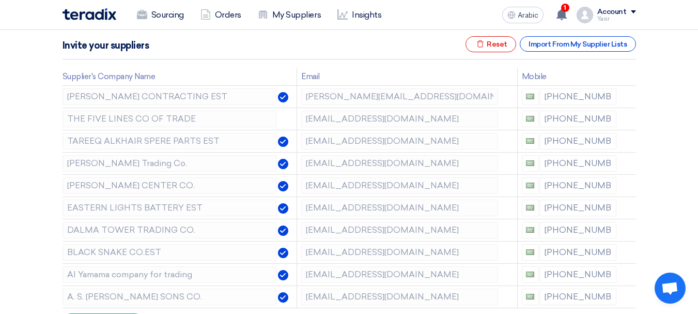
click at [0, 0] on use at bounding box center [0, 0] width 0 height 0
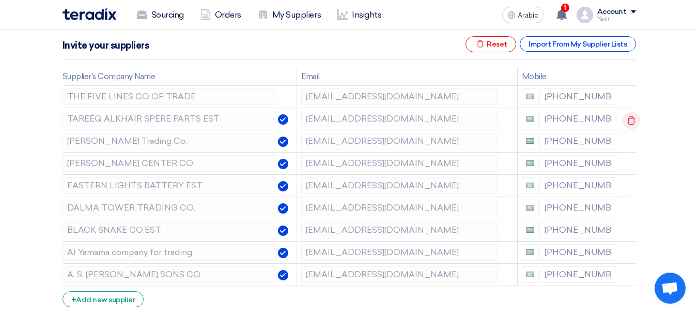
click at [0, 0] on use at bounding box center [0, 0] width 0 height 0
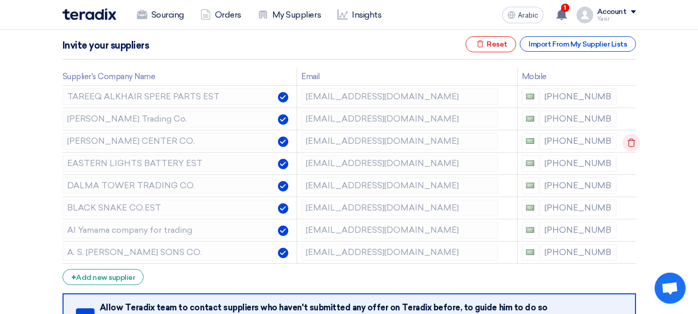
click at [629, 145] on icon at bounding box center [632, 143] width 18 height 18
click at [0, 0] on icon at bounding box center [0, 0] width 0 height 0
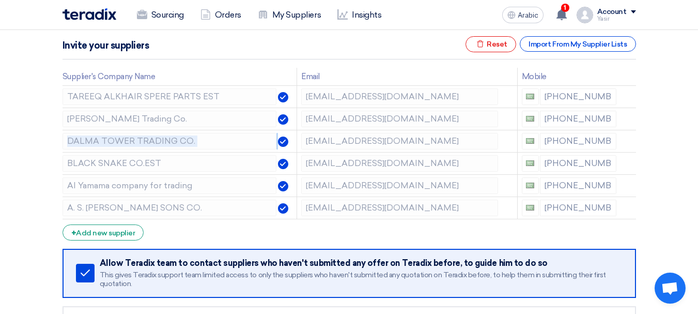
click at [0, 0] on icon at bounding box center [0, 0] width 0 height 0
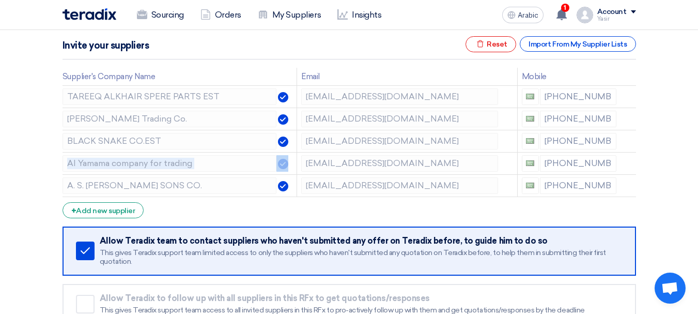
click at [0, 0] on icon at bounding box center [0, 0] width 0 height 0
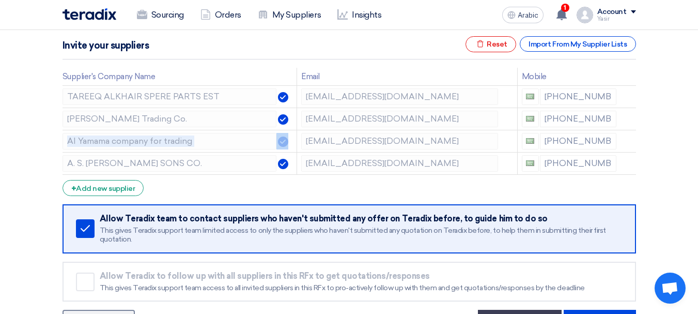
click at [0, 0] on icon at bounding box center [0, 0] width 0 height 0
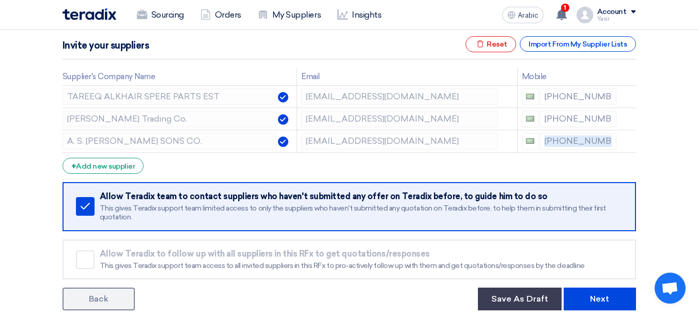
click at [0, 0] on icon at bounding box center [0, 0] width 0 height 0
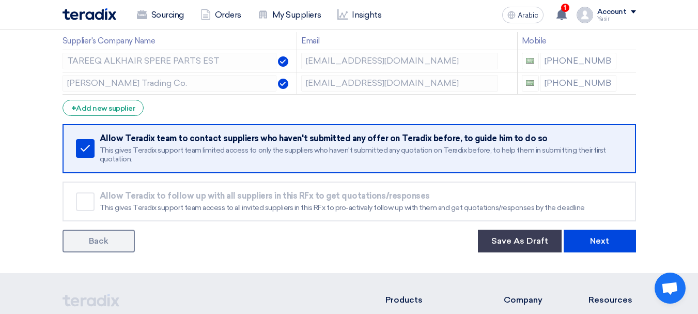
scroll to position [207, 0]
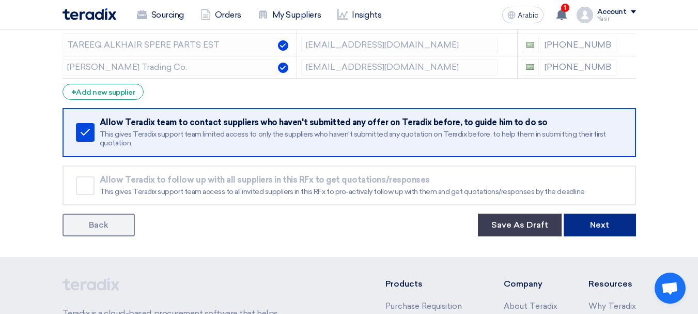
click at [599, 235] on button "Next" at bounding box center [600, 224] width 72 height 23
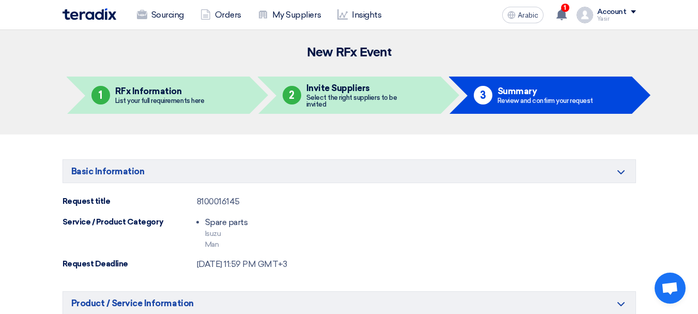
click at [220, 203] on font "8100016145" at bounding box center [218, 201] width 43 height 10
copy font "8100016145"
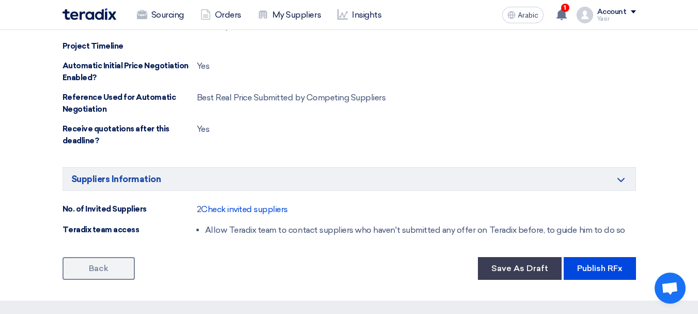
scroll to position [620, 0]
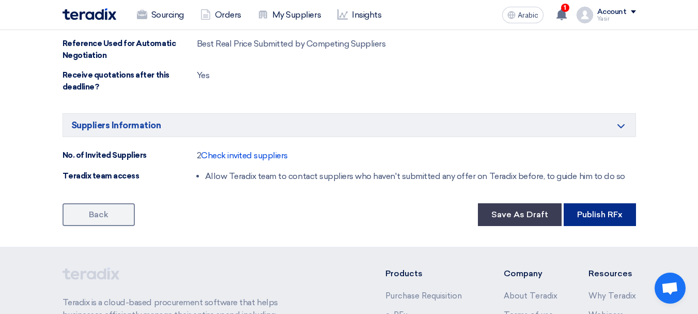
click at [602, 211] on font "Publish RFx" at bounding box center [599, 214] width 45 height 10
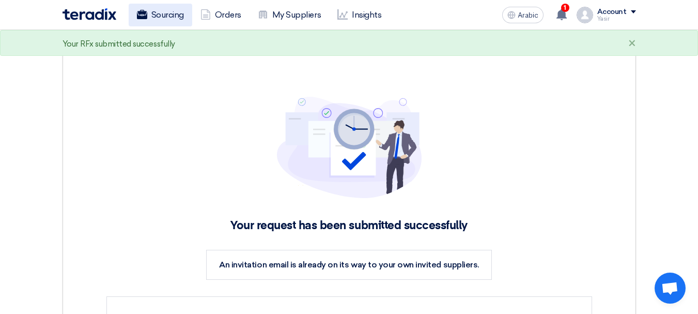
click at [175, 15] on font "Sourcing" at bounding box center [167, 15] width 33 height 10
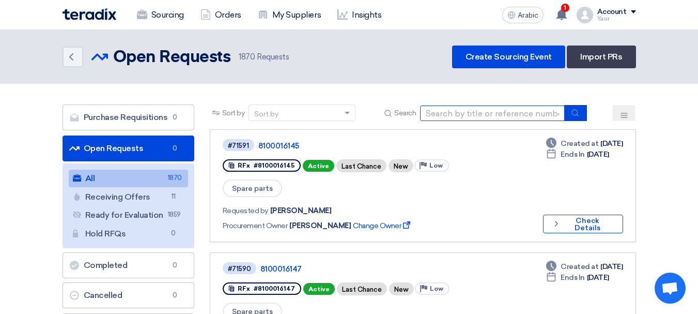
click at [518, 115] on input at bounding box center [492, 113] width 145 height 16
paste input "8100016144"
type input "8100016144"
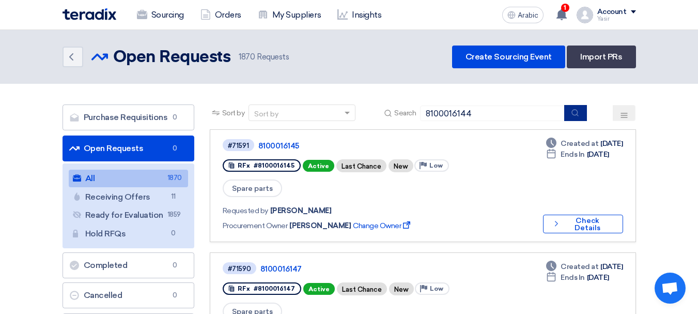
click at [577, 112] on icon "submit" at bounding box center [575, 113] width 8 height 8
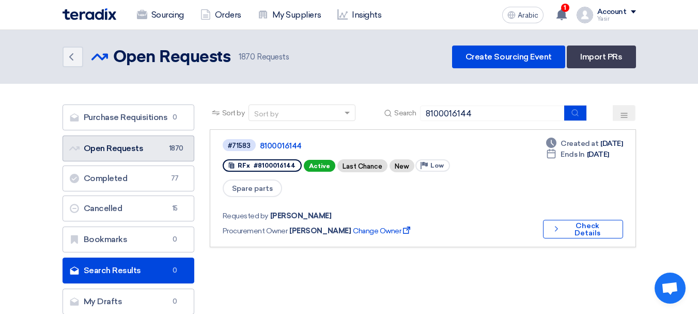
click at [131, 143] on link "Open Requests Open Requests 1870" at bounding box center [129, 148] width 132 height 26
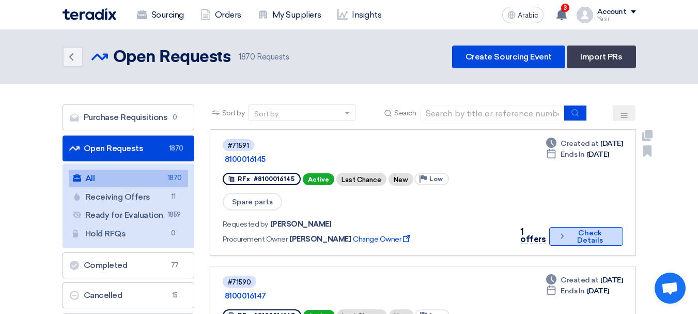
click at [574, 229] on font "Check Details" at bounding box center [589, 236] width 43 height 14
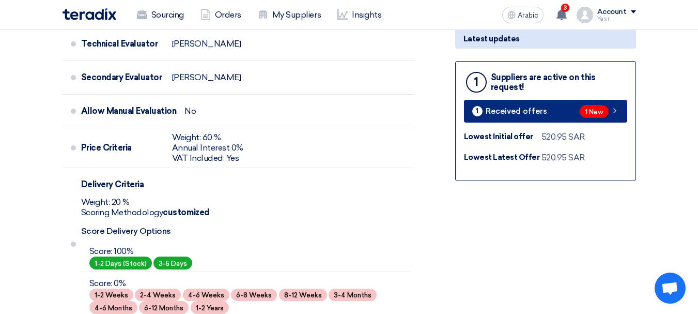
click at [584, 119] on link "1 Received offers 1 New" at bounding box center [545, 111] width 163 height 23
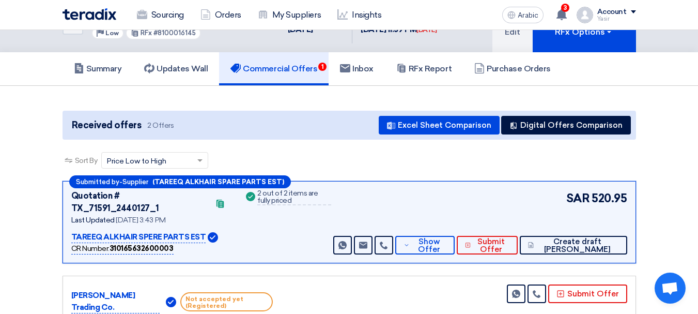
scroll to position [31, 0]
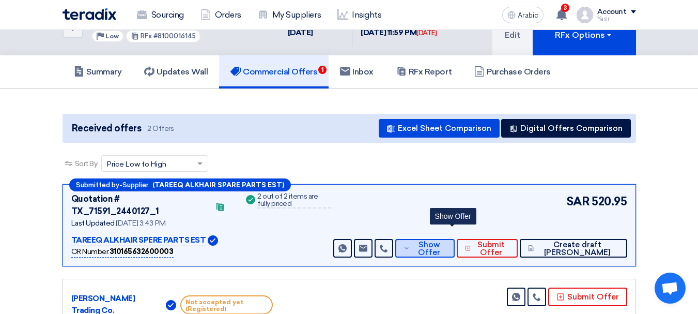
click at [440, 240] on font "Show Offer" at bounding box center [429, 248] width 22 height 17
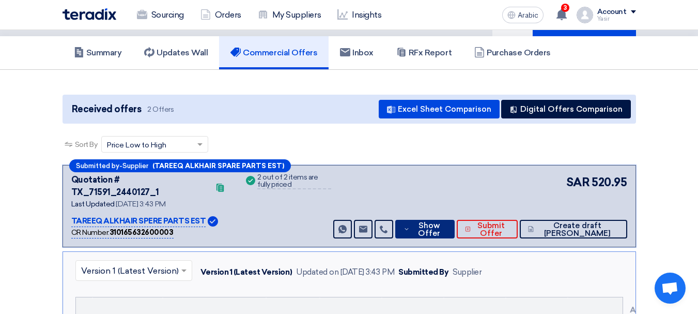
scroll to position [0, 0]
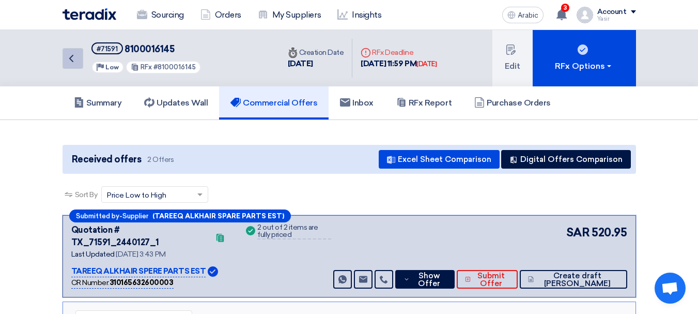
click at [69, 59] on icon "Back" at bounding box center [71, 58] width 12 height 12
